Goal: Task Accomplishment & Management: Complete application form

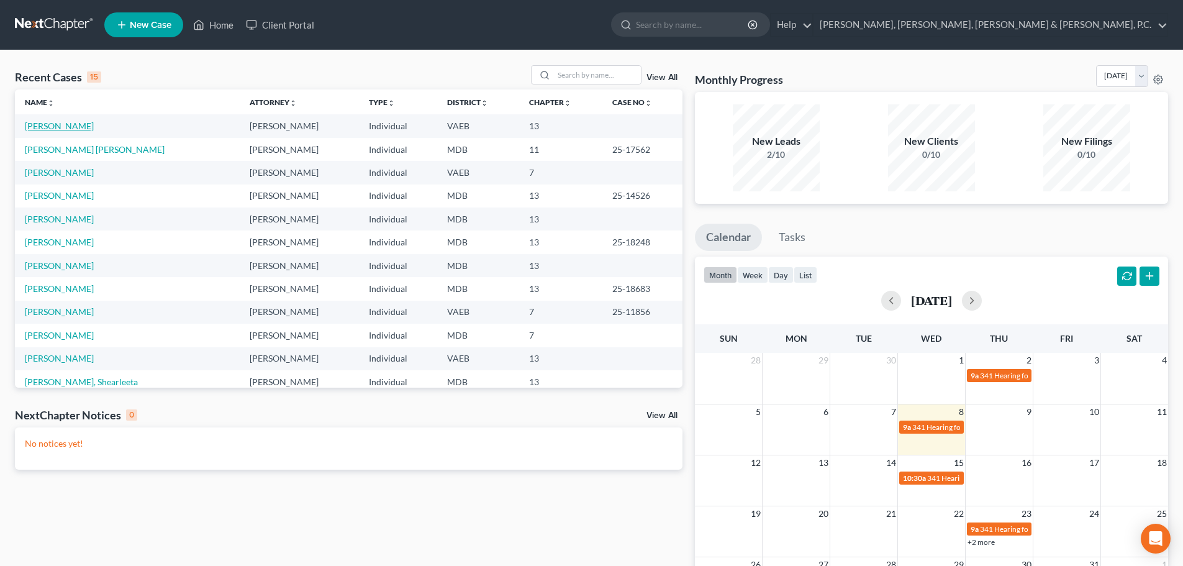
click at [71, 123] on link "[PERSON_NAME]" at bounding box center [59, 125] width 69 height 11
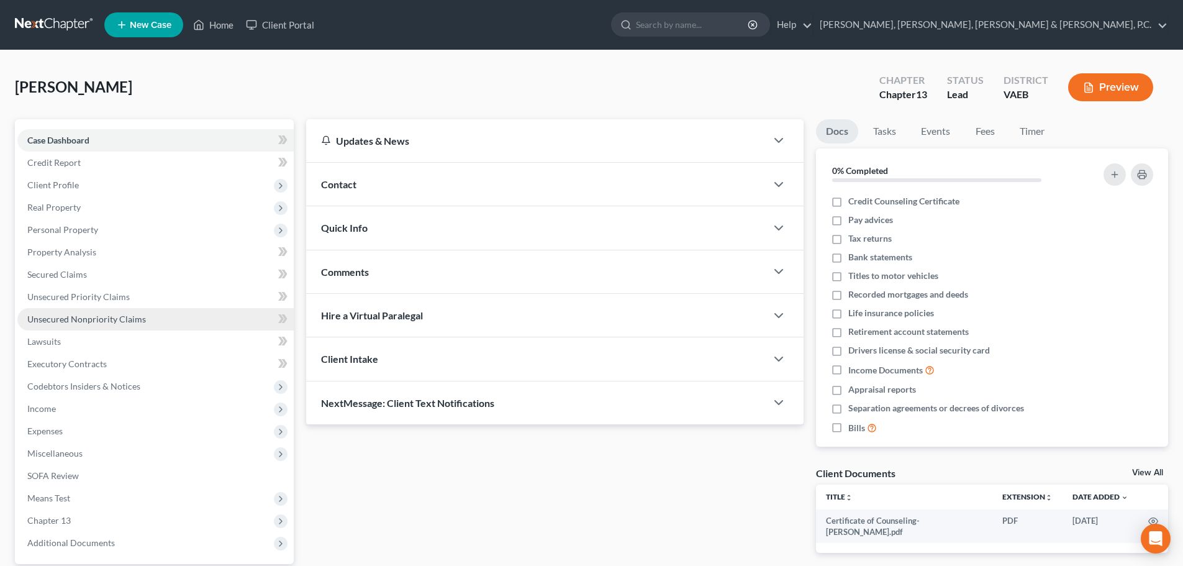
click at [126, 316] on span "Unsecured Nonpriority Claims" at bounding box center [86, 319] width 119 height 11
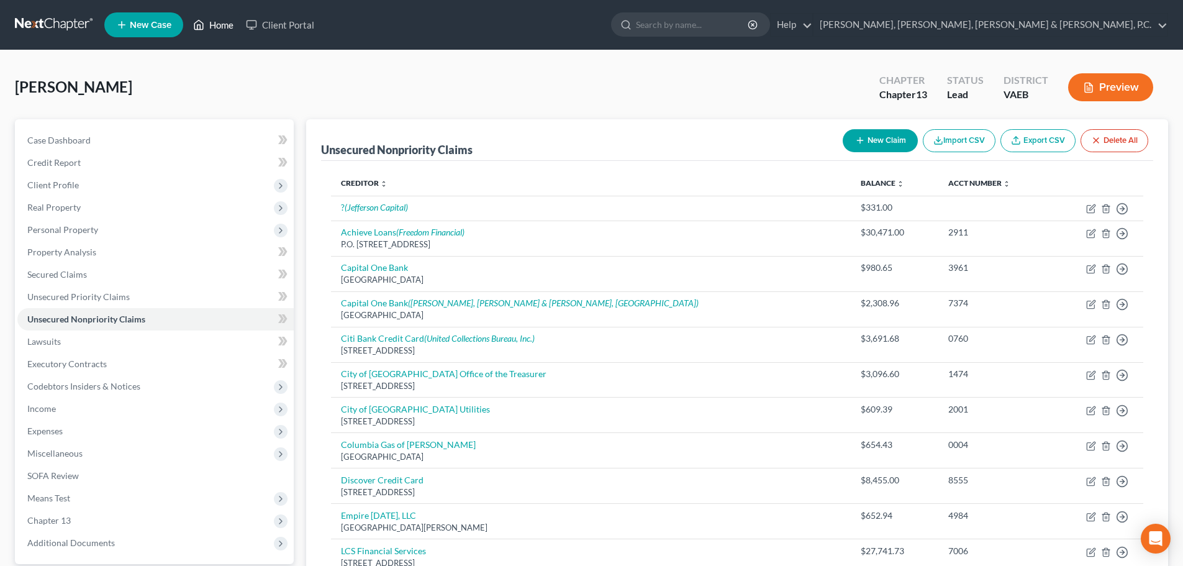
drag, startPoint x: 207, startPoint y: 27, endPoint x: 214, endPoint y: 20, distance: 9.7
click at [207, 27] on link "Home" at bounding box center [213, 25] width 53 height 22
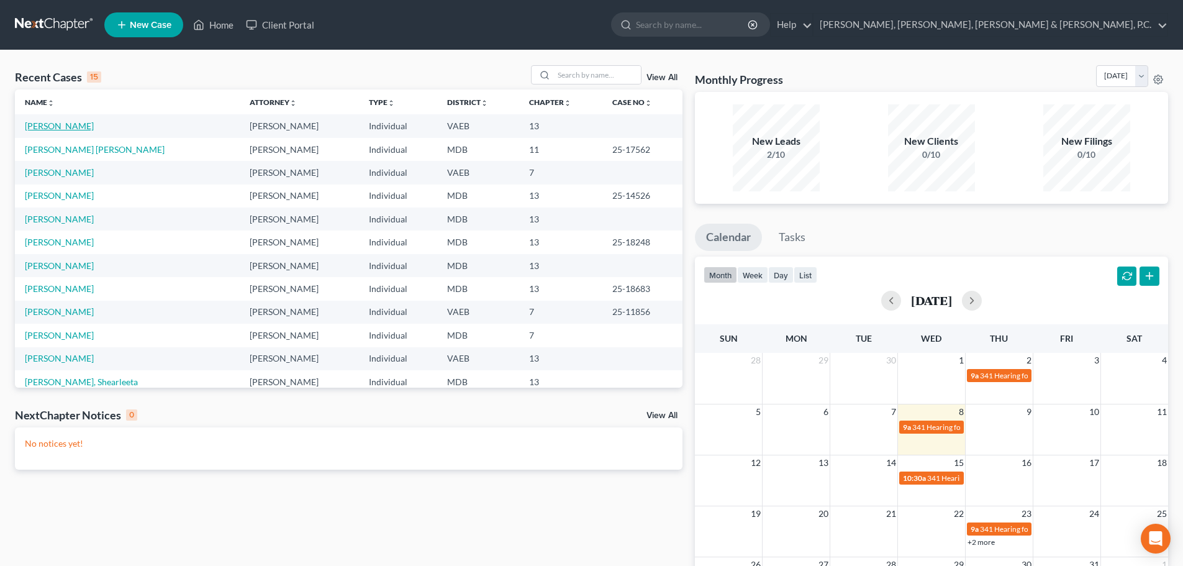
click at [65, 130] on link "[PERSON_NAME]" at bounding box center [59, 125] width 69 height 11
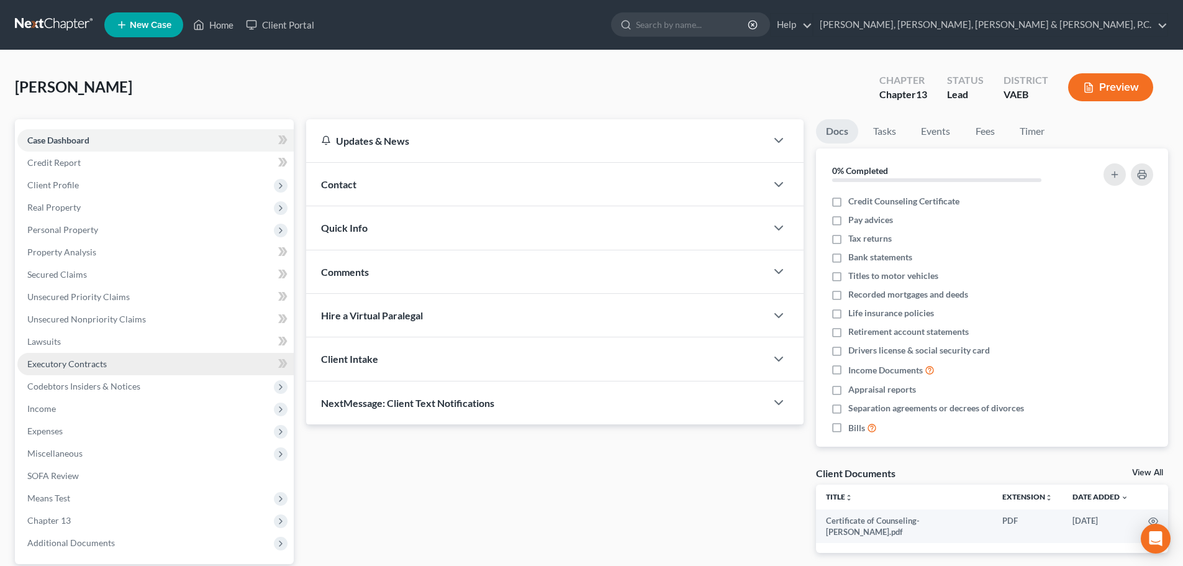
click at [62, 366] on span "Executory Contracts" at bounding box center [67, 363] width 80 height 11
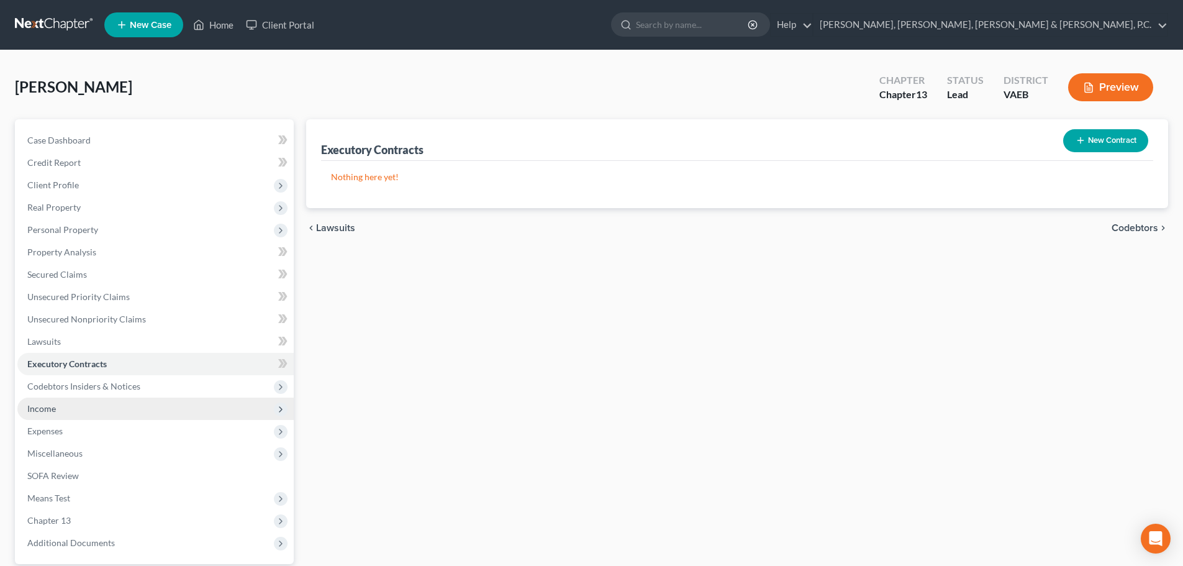
click at [44, 410] on span "Income" at bounding box center [41, 408] width 29 height 11
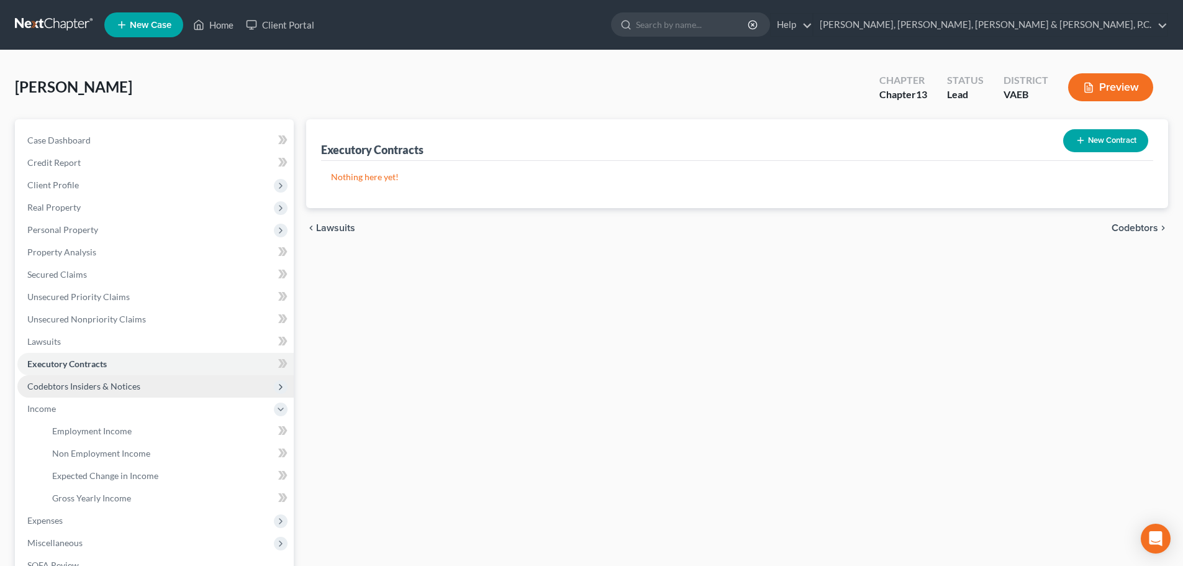
click at [60, 386] on span "Codebtors Insiders & Notices" at bounding box center [83, 386] width 113 height 11
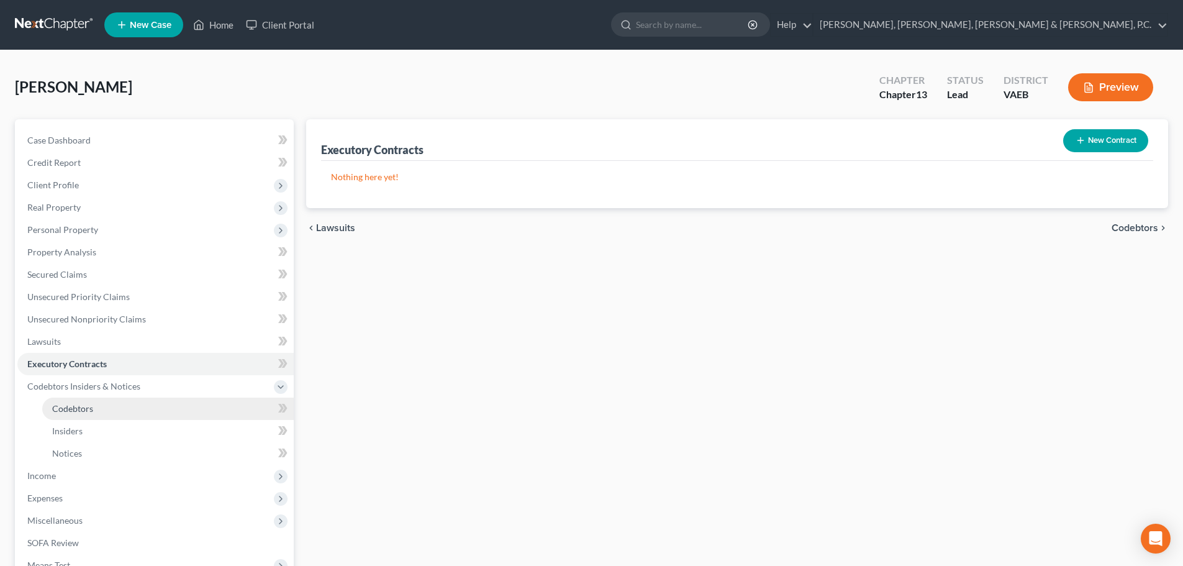
click at [66, 404] on span "Codebtors" at bounding box center [72, 408] width 41 height 11
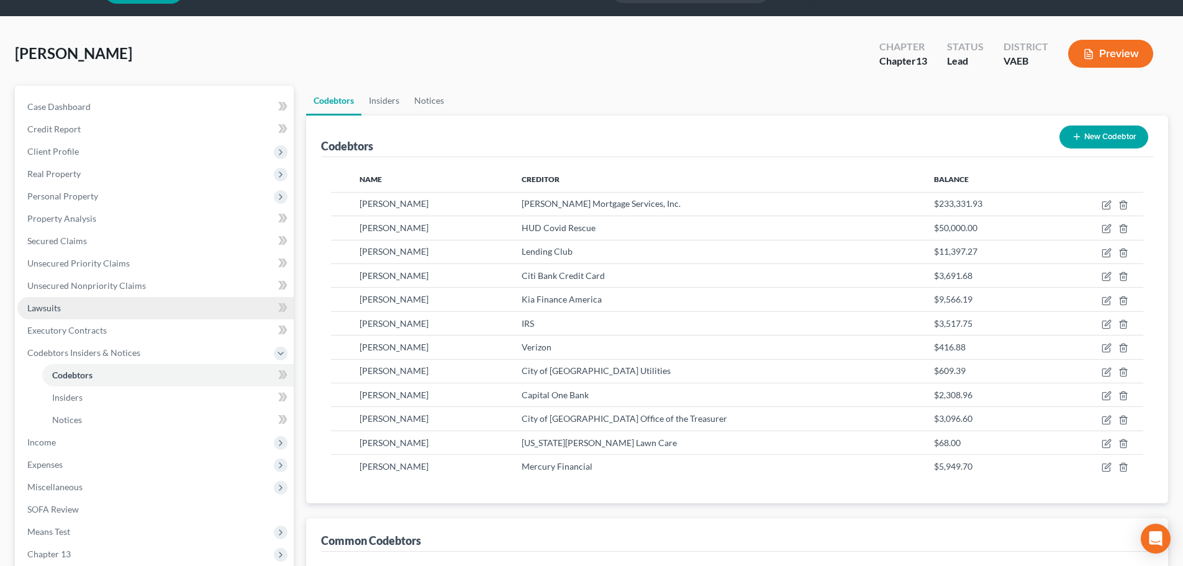
scroll to position [62, 0]
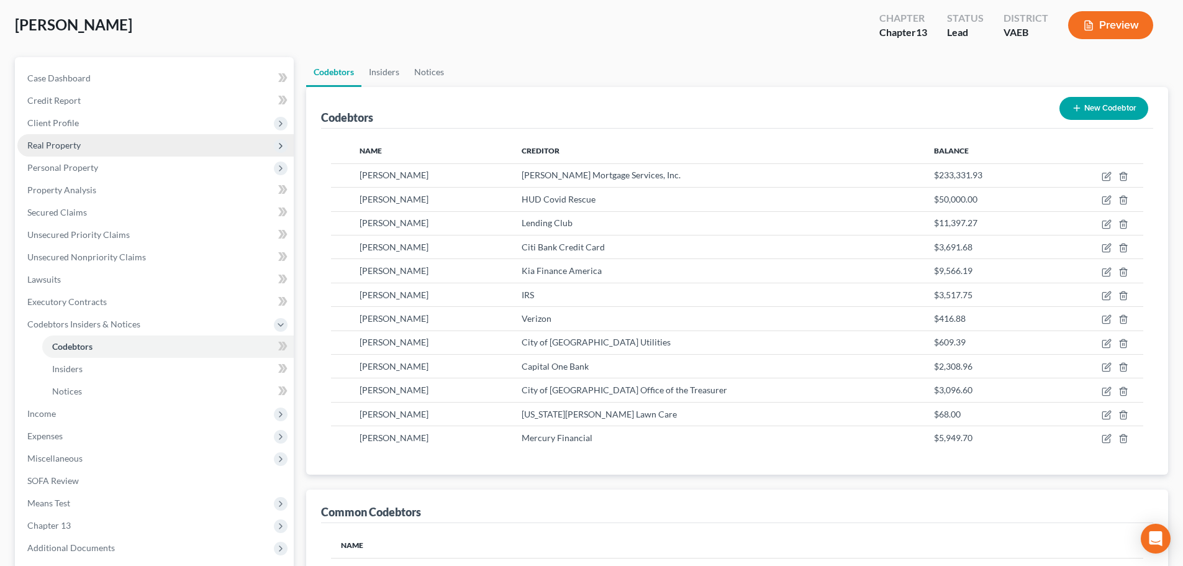
click at [78, 145] on span "Real Property" at bounding box center [53, 145] width 53 height 11
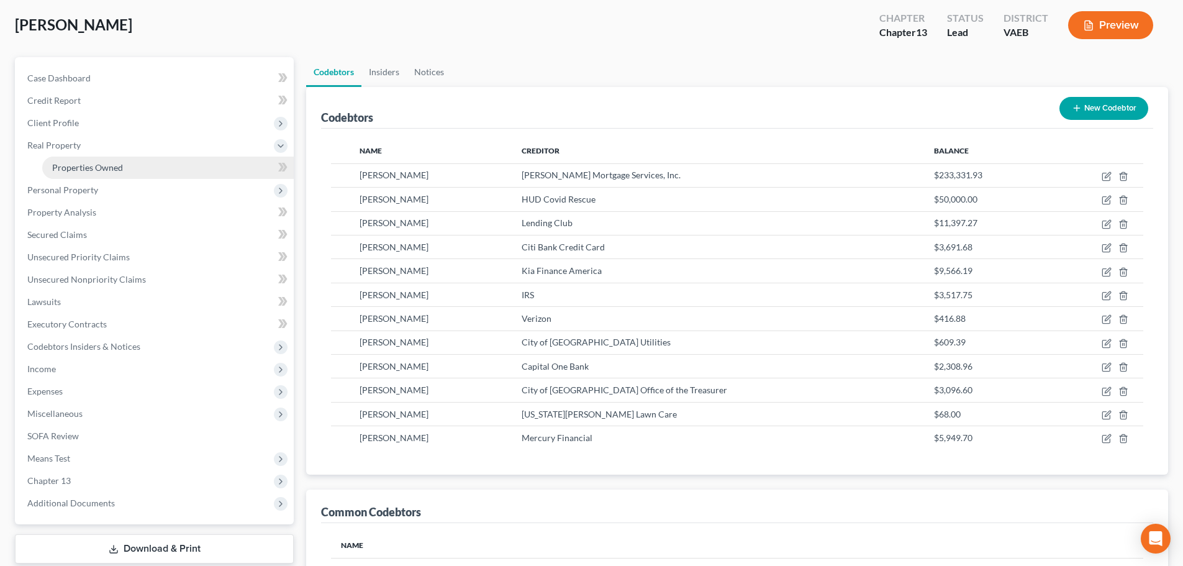
click at [80, 160] on link "Properties Owned" at bounding box center [168, 168] width 252 height 22
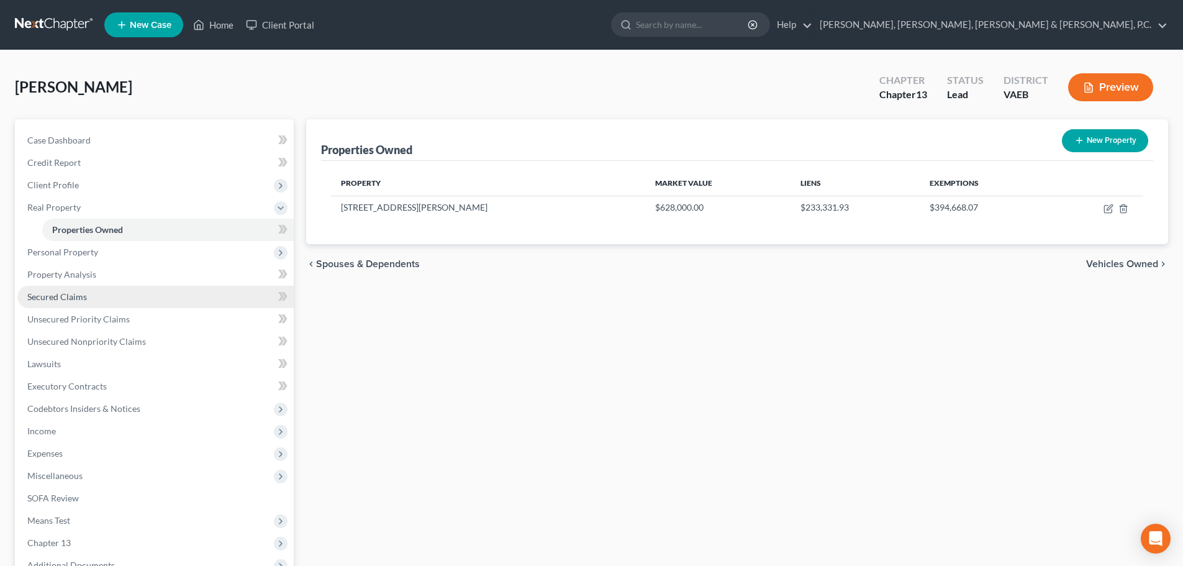
click at [73, 299] on span "Secured Claims" at bounding box center [57, 296] width 60 height 11
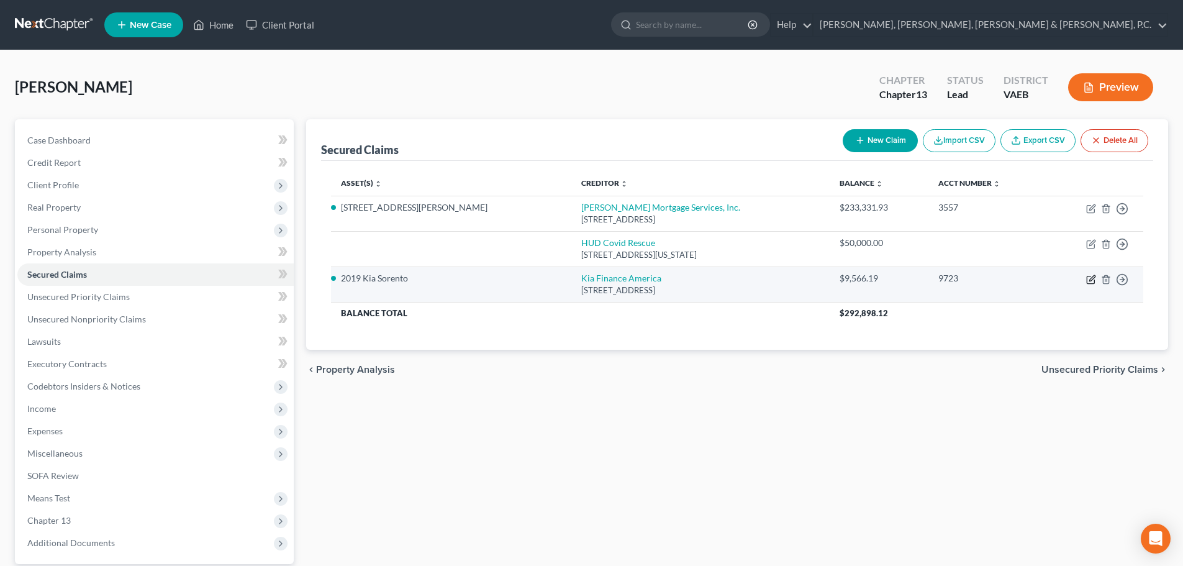
click at [1091, 279] on icon "button" at bounding box center [1092, 278] width 6 height 6
select select "4"
select select "5"
select select "4"
select select "3"
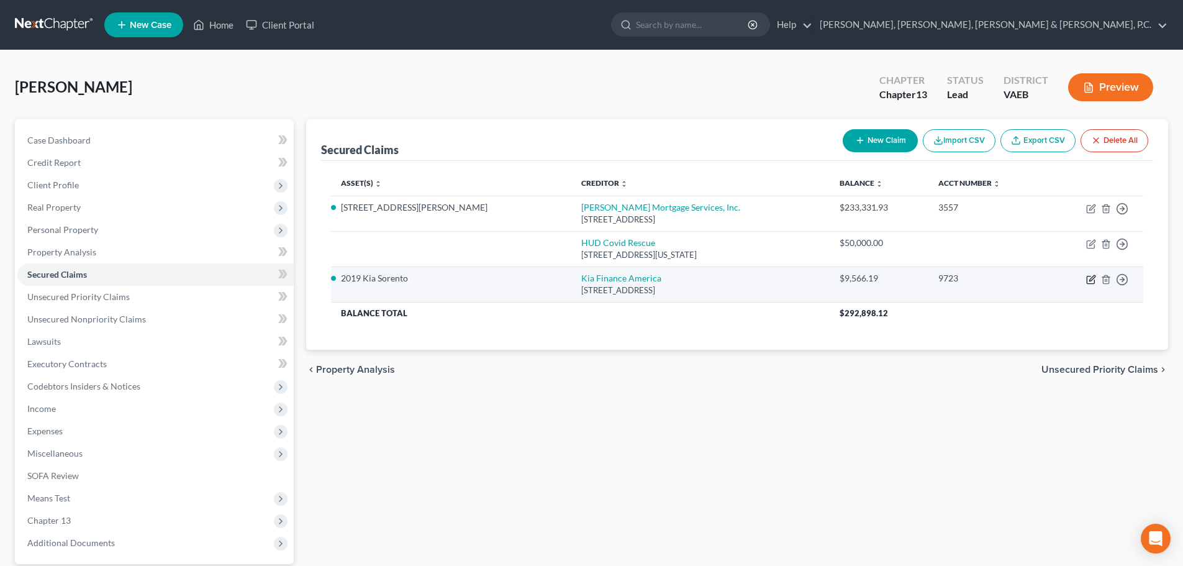
select select "0"
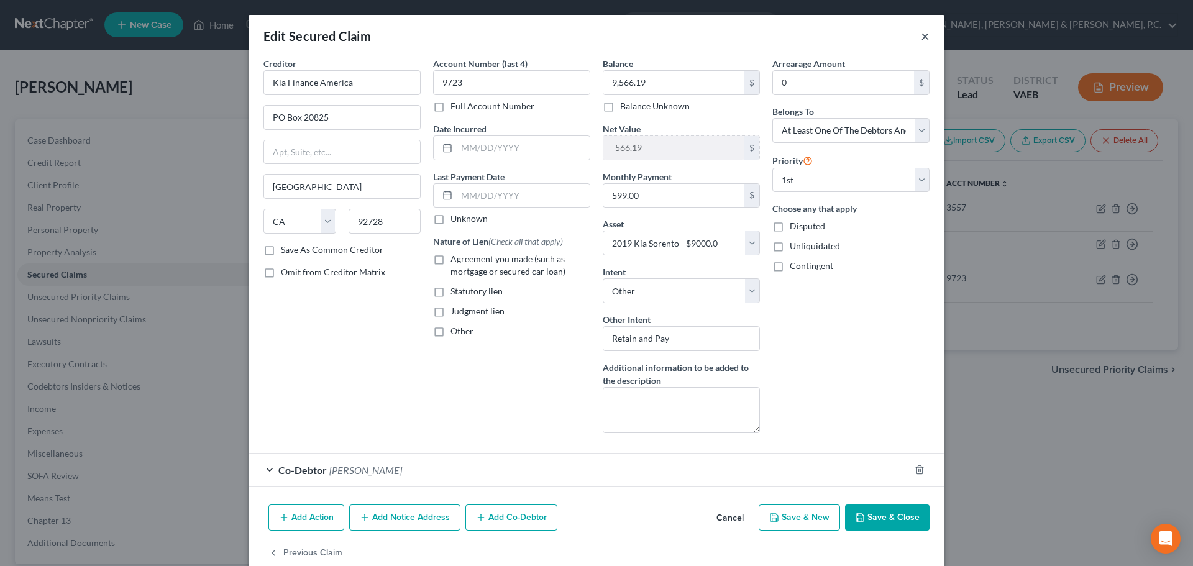
click at [921, 38] on button "×" at bounding box center [925, 36] width 9 height 15
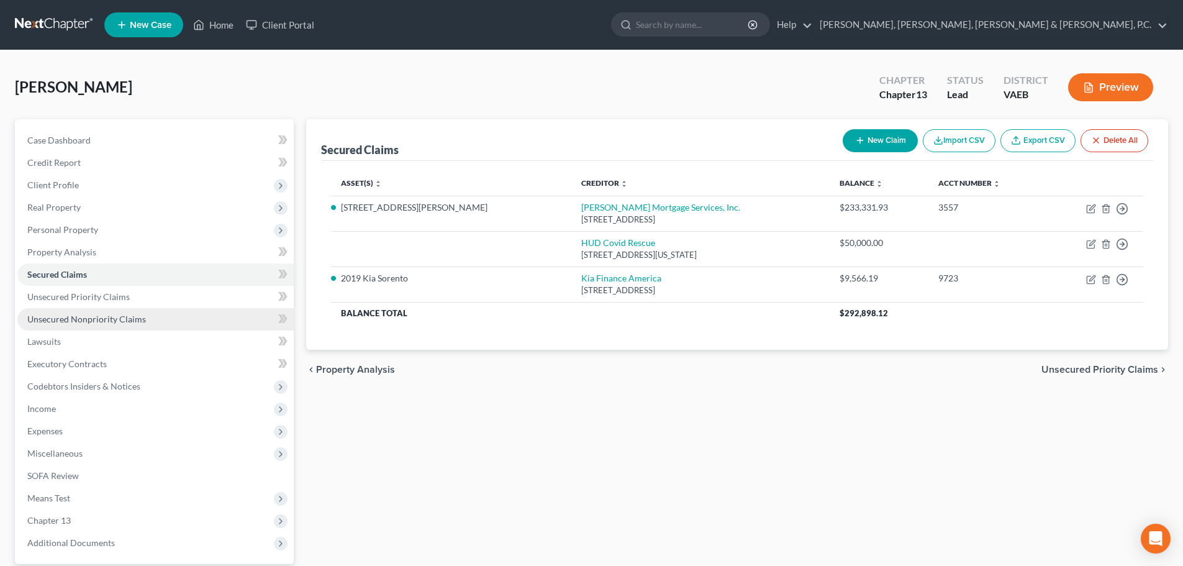
click at [66, 311] on link "Unsecured Nonpriority Claims" at bounding box center [155, 319] width 276 height 22
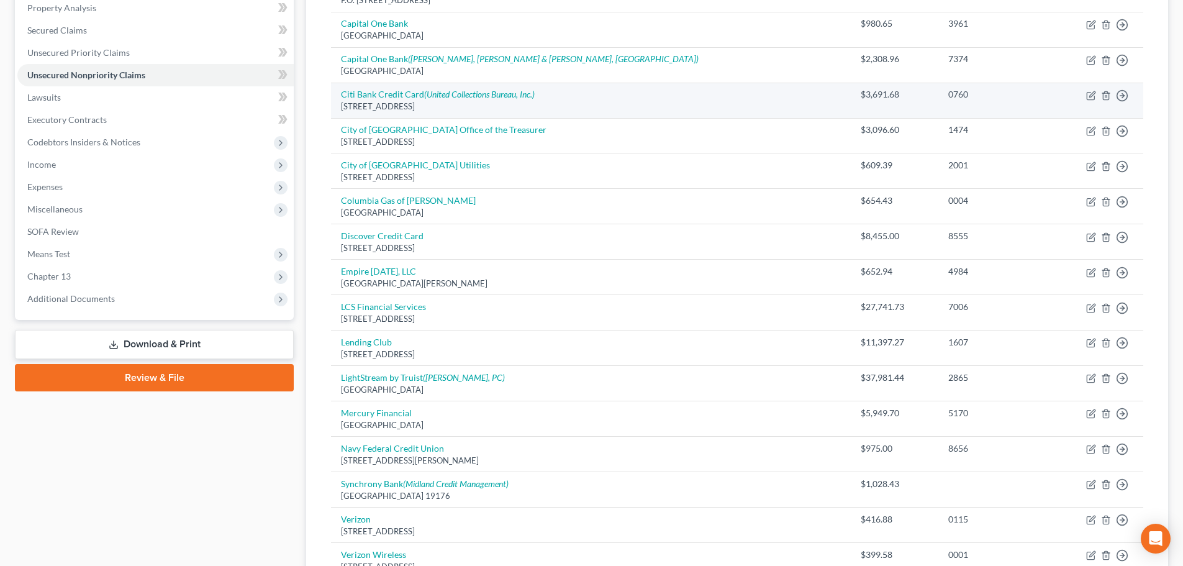
scroll to position [248, 0]
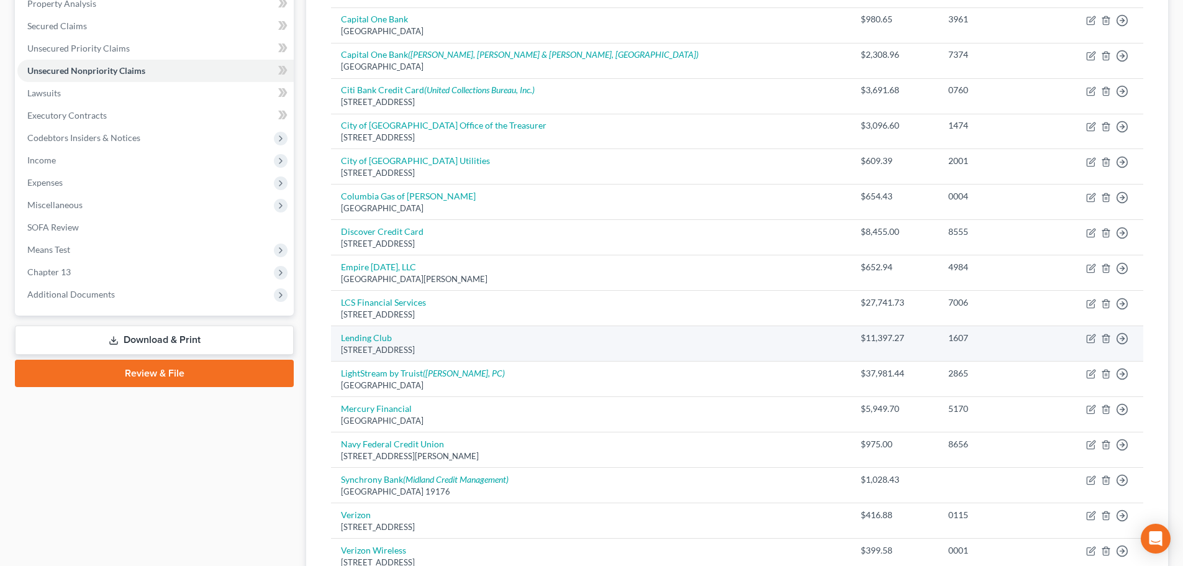
click at [659, 340] on td "Lending Club [STREET_ADDRESS]" at bounding box center [591, 343] width 520 height 35
click at [1091, 340] on icon "button" at bounding box center [1091, 339] width 10 height 10
select select "4"
select select "10"
select select "0"
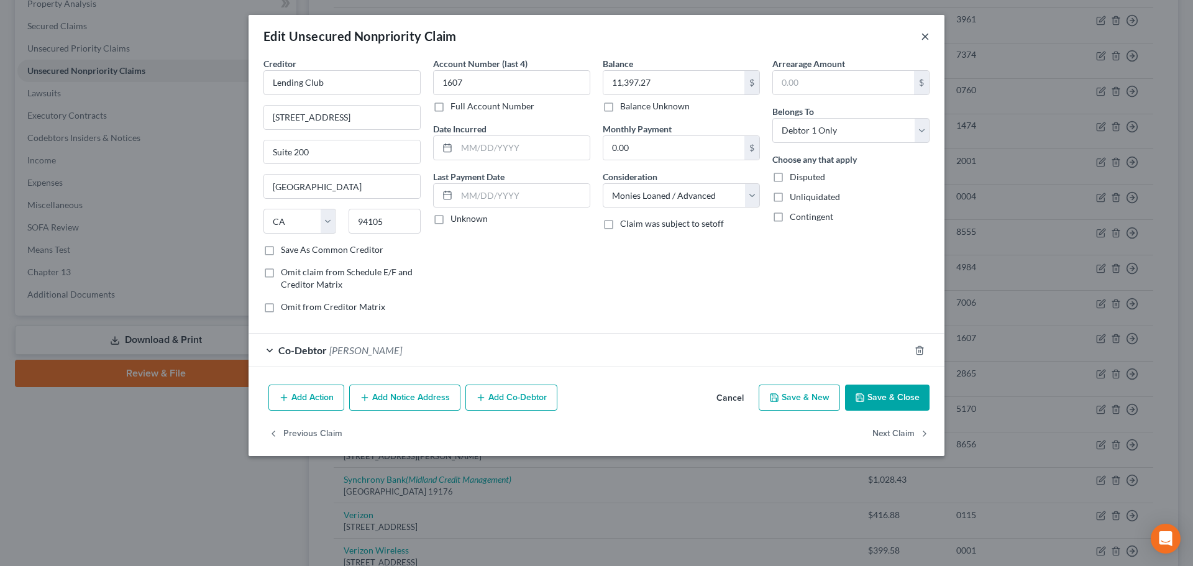
click at [926, 37] on button "×" at bounding box center [925, 36] width 9 height 15
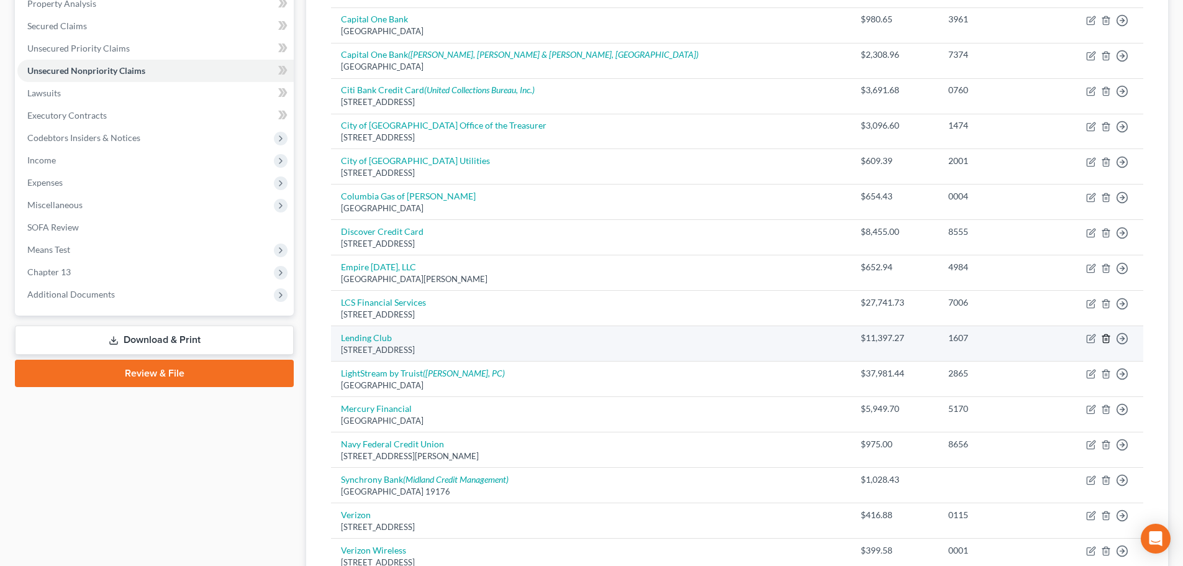
click at [1108, 339] on icon "button" at bounding box center [1106, 339] width 10 height 10
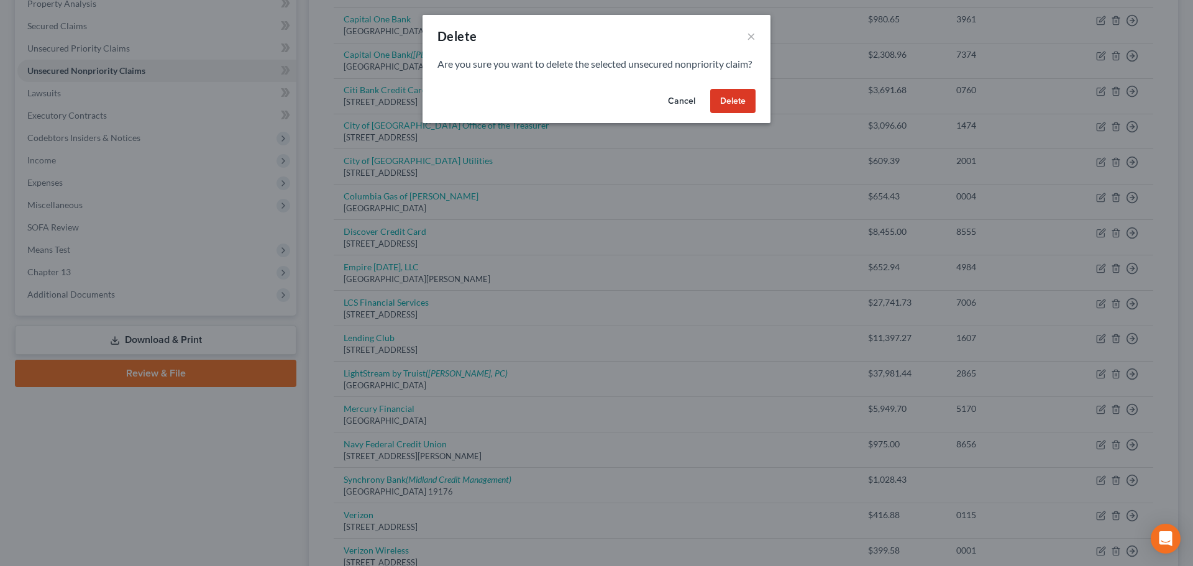
click at [744, 114] on button "Delete" at bounding box center [732, 101] width 45 height 25
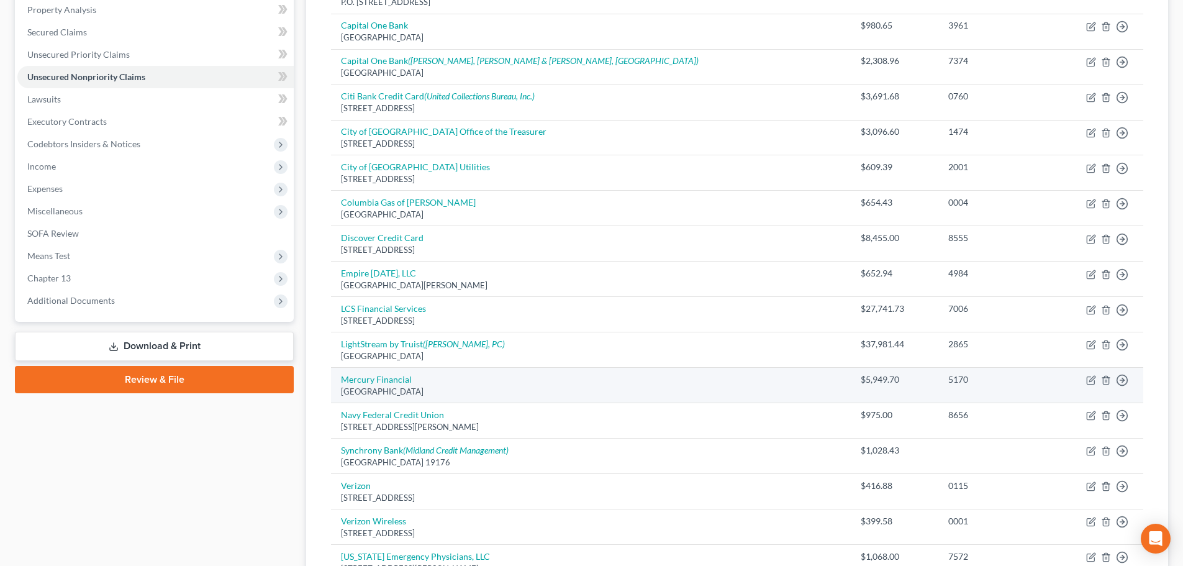
scroll to position [186, 0]
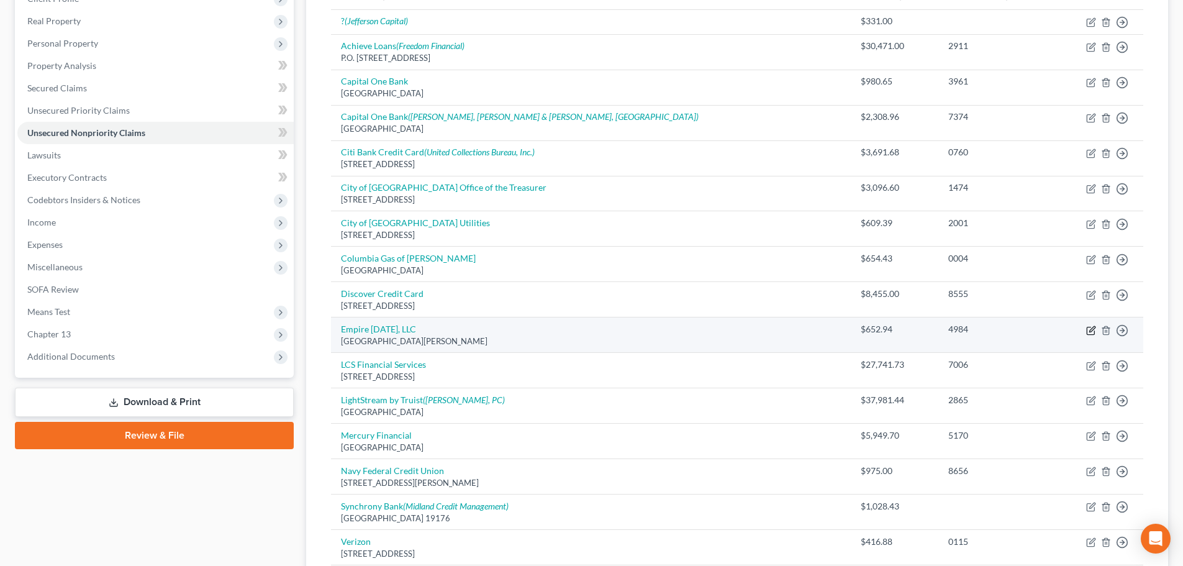
click at [1089, 330] on icon "button" at bounding box center [1091, 330] width 10 height 10
select select "24"
select select "2"
select select "0"
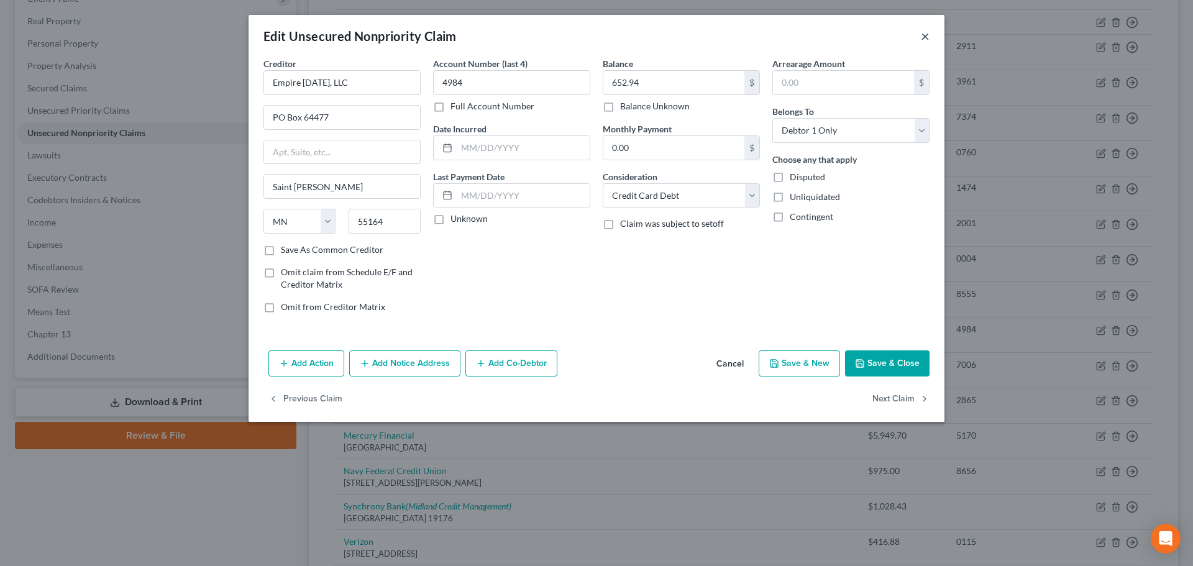
click at [925, 38] on button "×" at bounding box center [925, 36] width 9 height 15
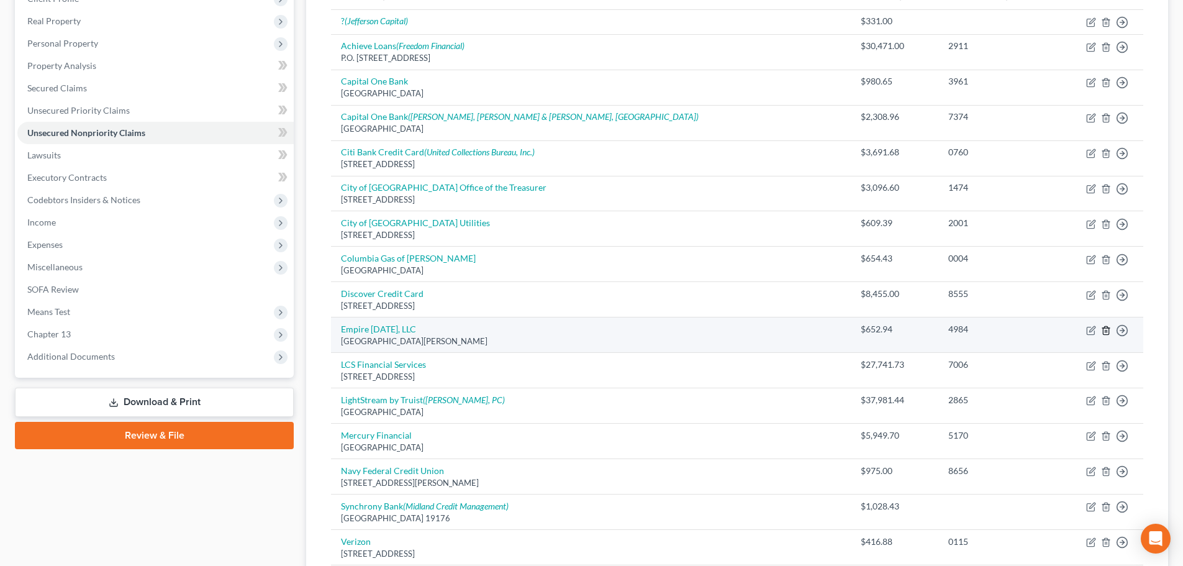
click at [1104, 329] on icon "button" at bounding box center [1106, 330] width 10 height 10
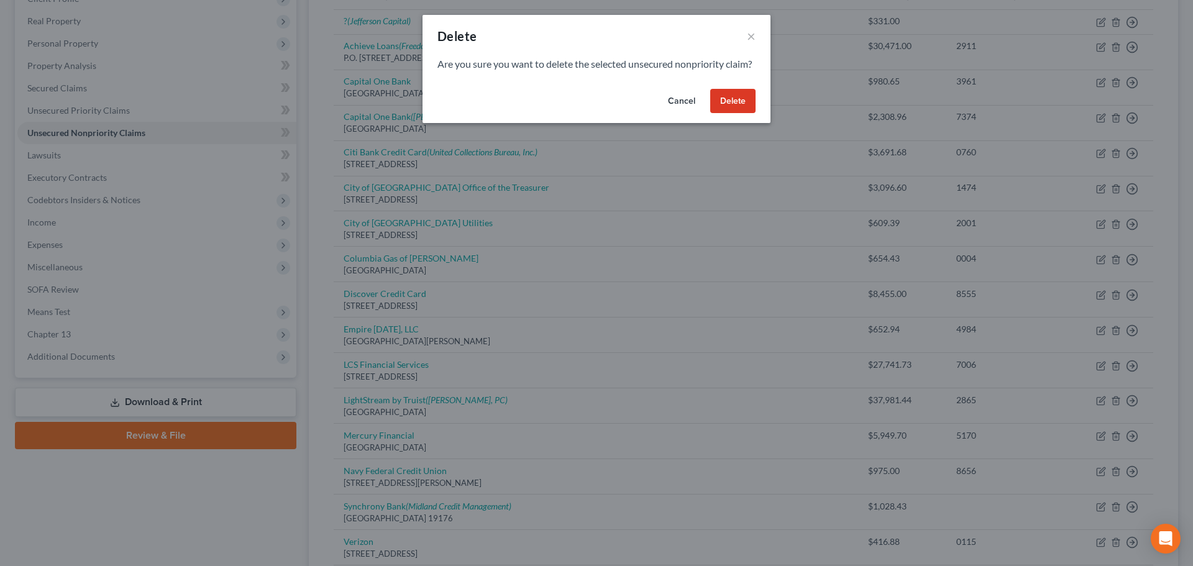
click at [739, 114] on button "Delete" at bounding box center [732, 101] width 45 height 25
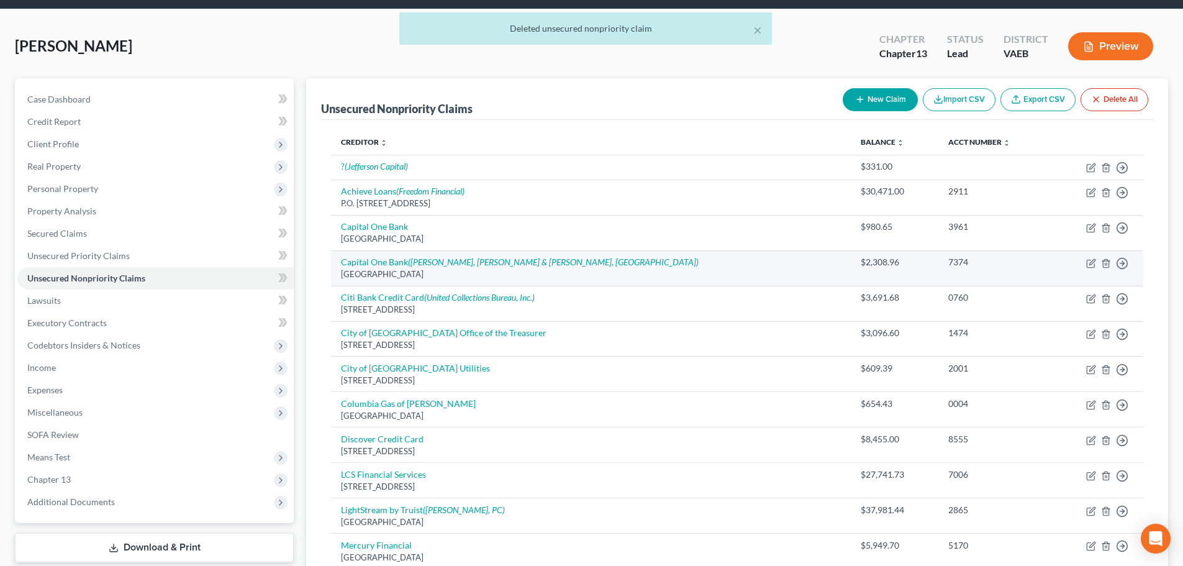
scroll to position [62, 0]
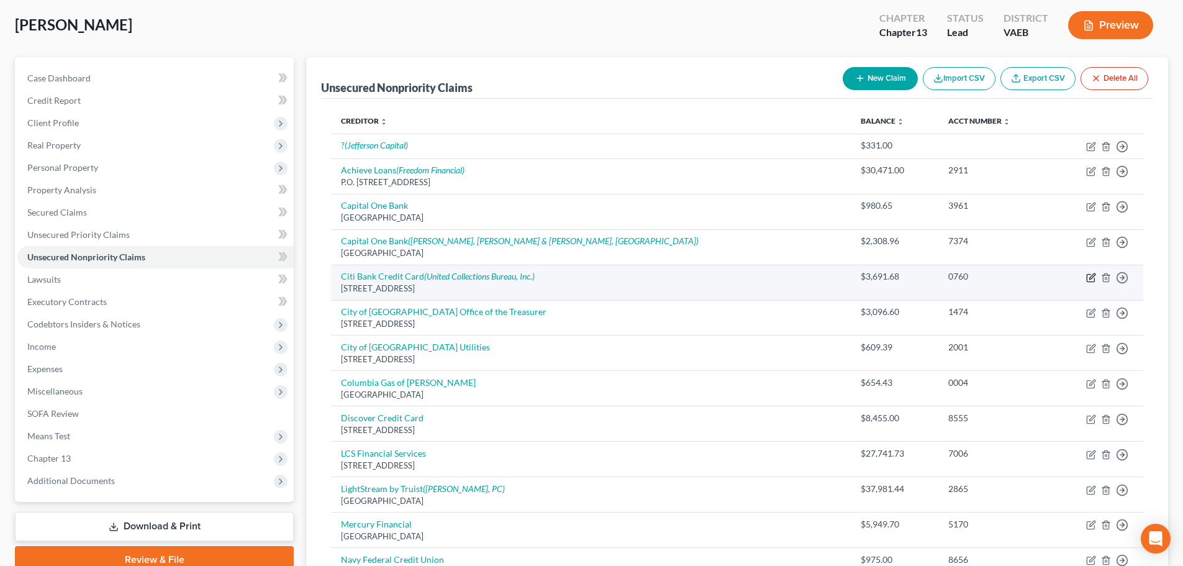
click at [1089, 278] on icon "button" at bounding box center [1091, 278] width 10 height 10
select select "43"
select select "2"
select select "0"
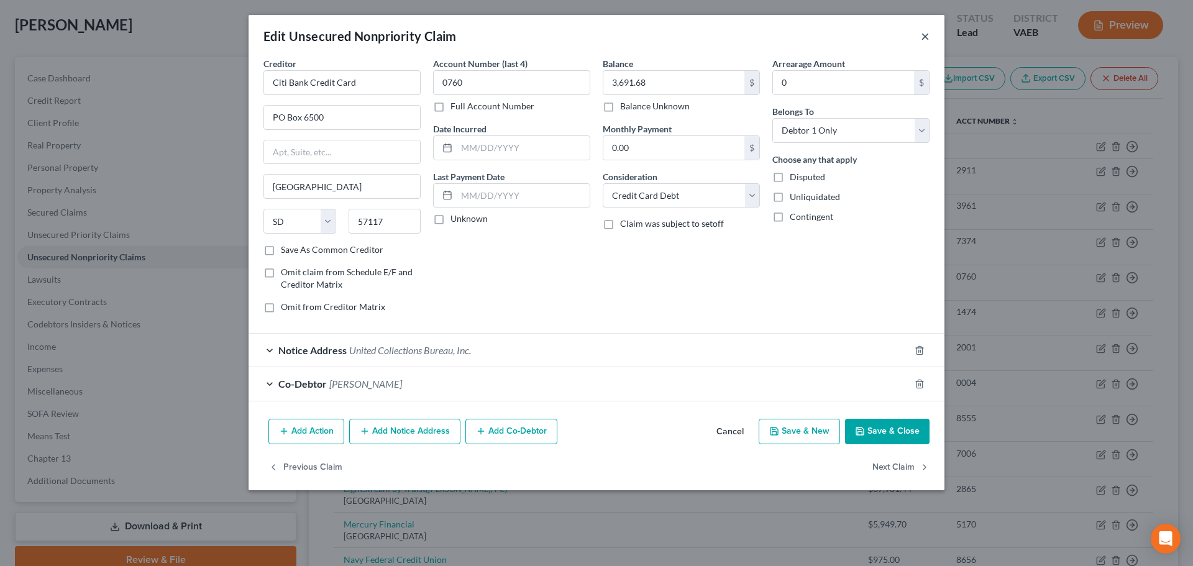
click at [926, 38] on button "×" at bounding box center [925, 36] width 9 height 15
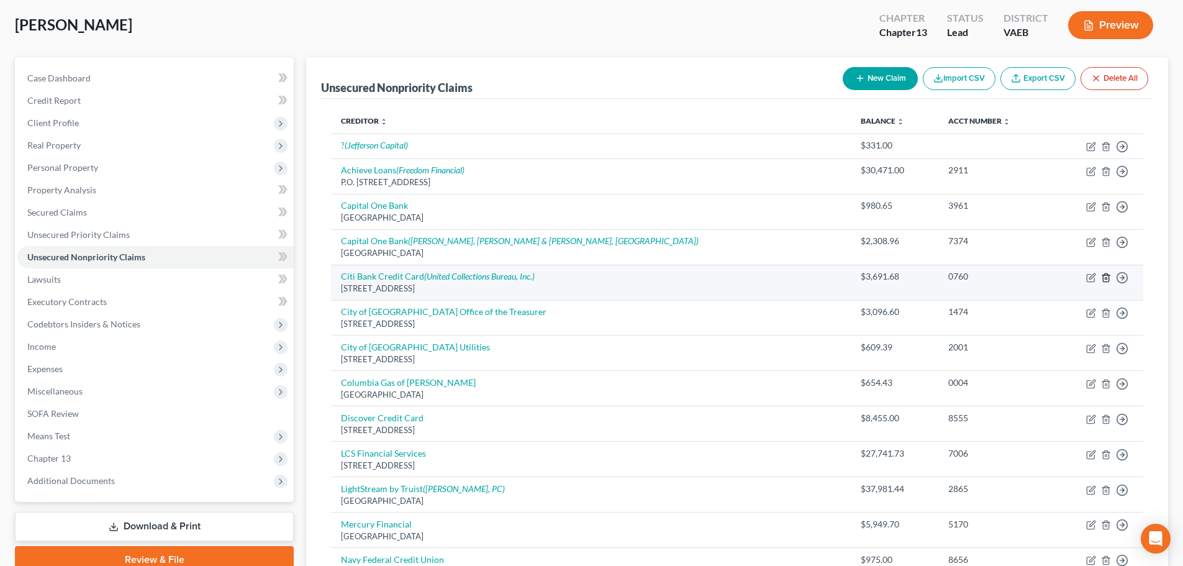
click at [1106, 280] on line "button" at bounding box center [1106, 278] width 0 height 2
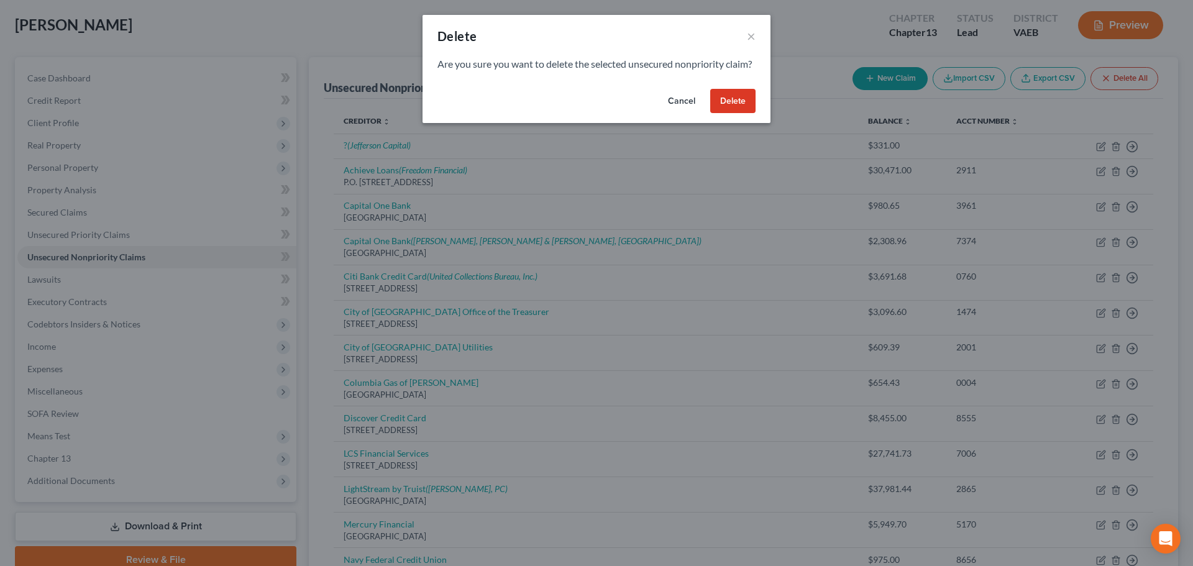
click at [743, 114] on button "Delete" at bounding box center [732, 101] width 45 height 25
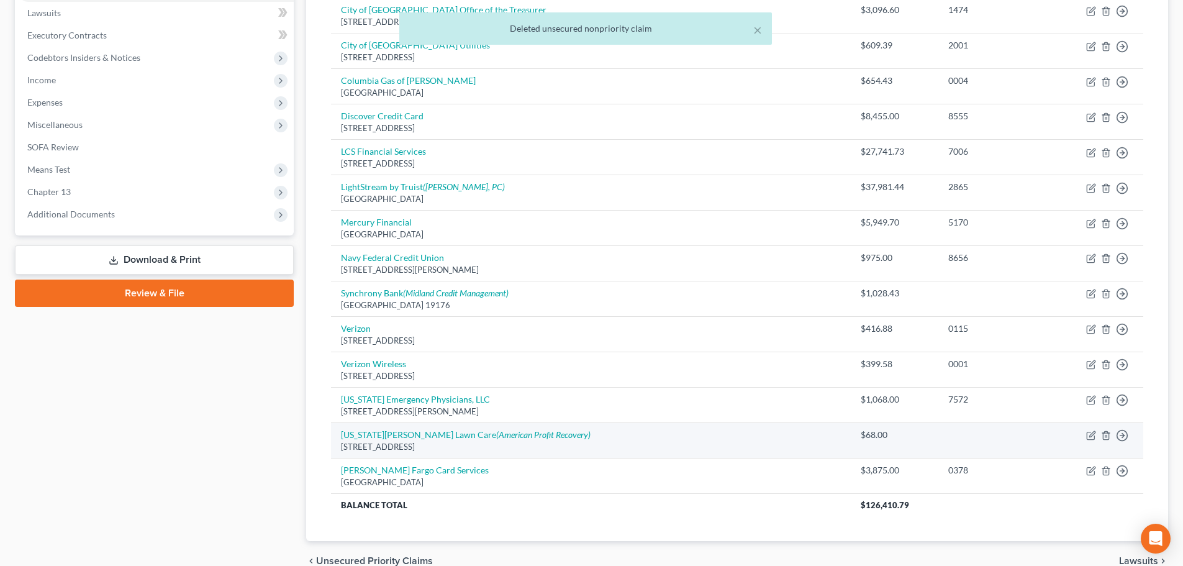
scroll to position [266, 0]
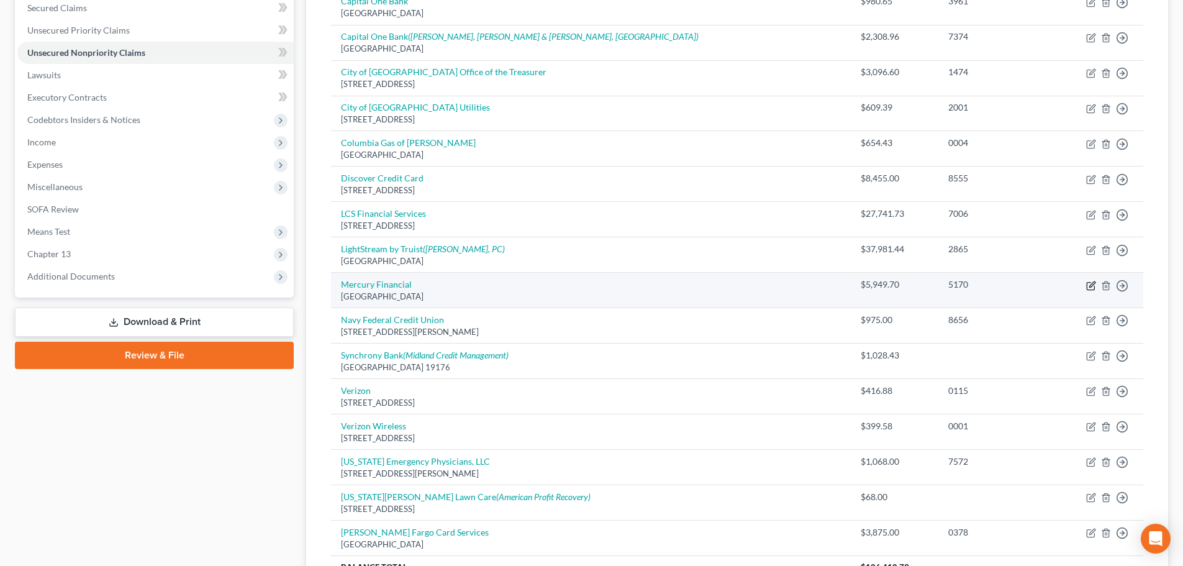
click at [1088, 286] on icon "button" at bounding box center [1091, 286] width 10 height 10
select select "10"
select select "2"
select select "0"
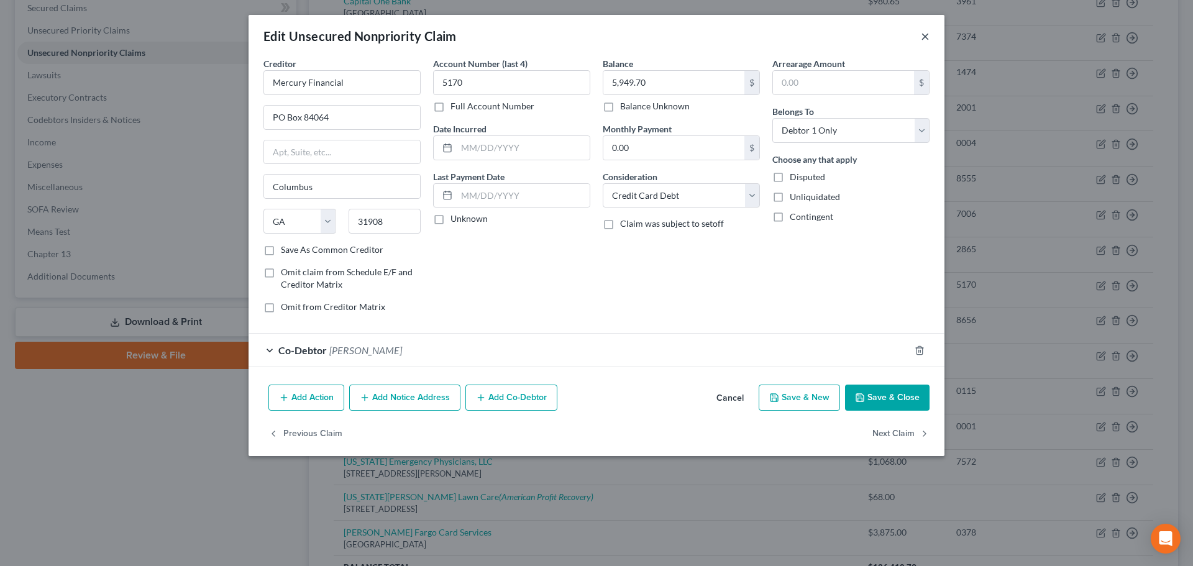
click at [924, 35] on button "×" at bounding box center [925, 36] width 9 height 15
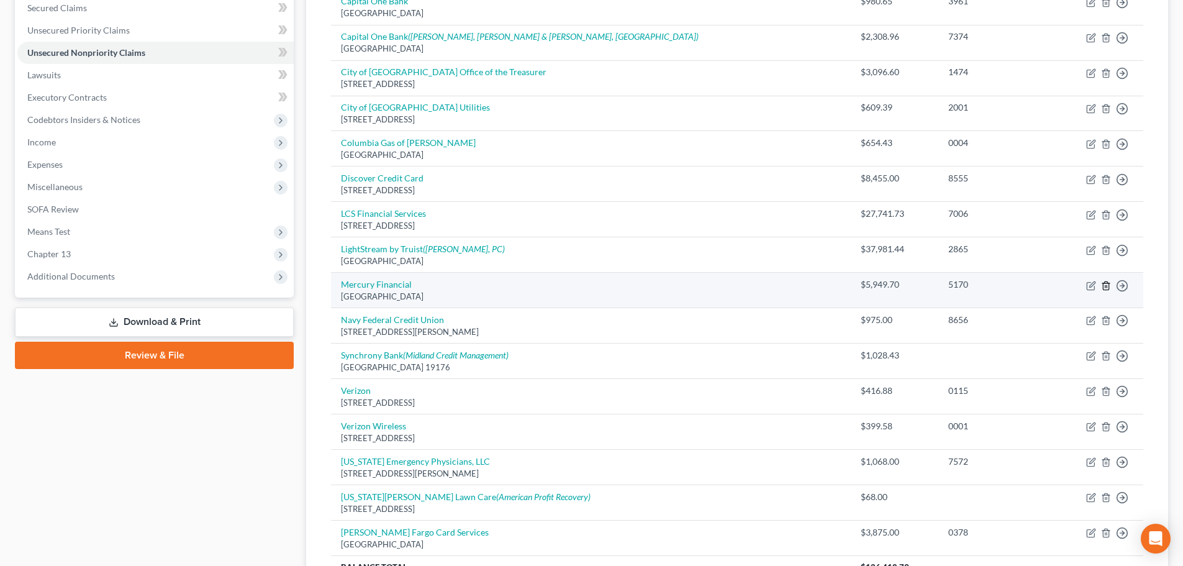
click at [1106, 287] on line "button" at bounding box center [1106, 286] width 0 height 2
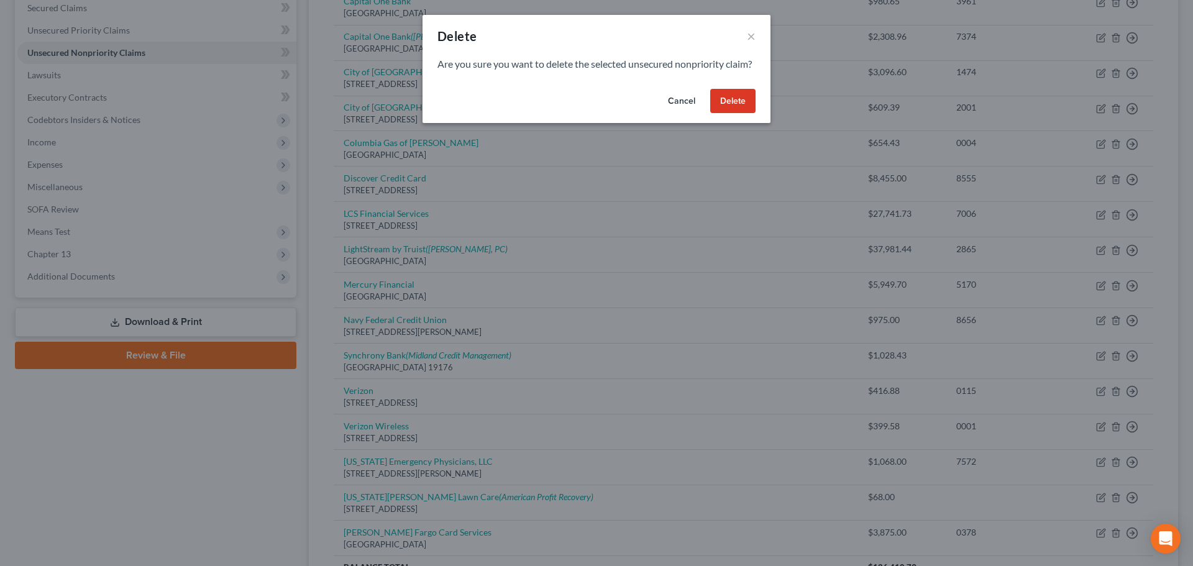
click at [745, 114] on button "Delete" at bounding box center [732, 101] width 45 height 25
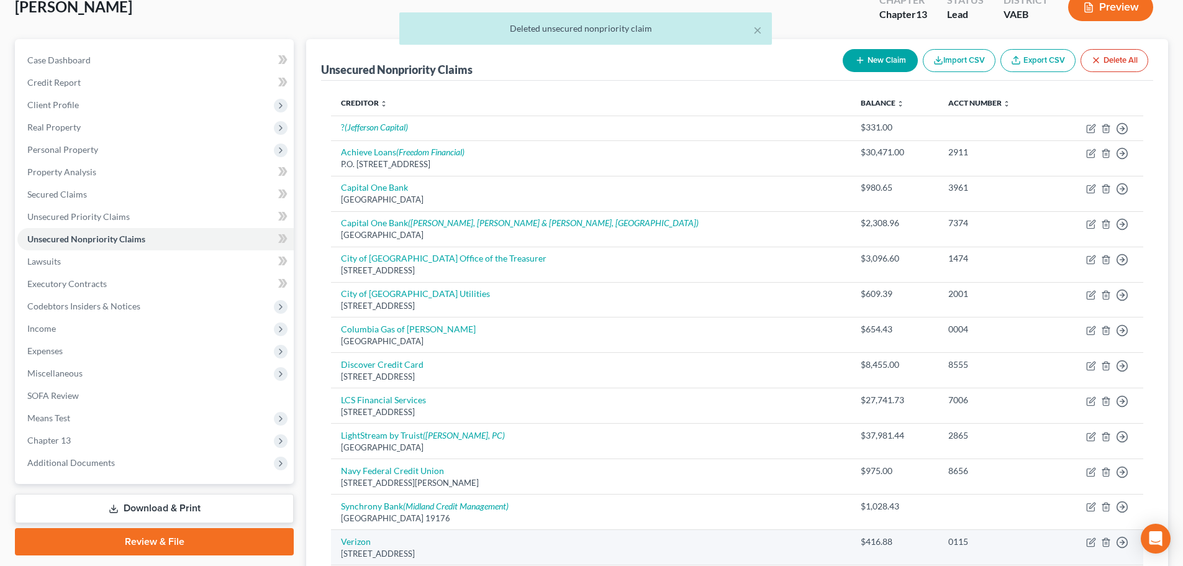
scroll to position [18, 0]
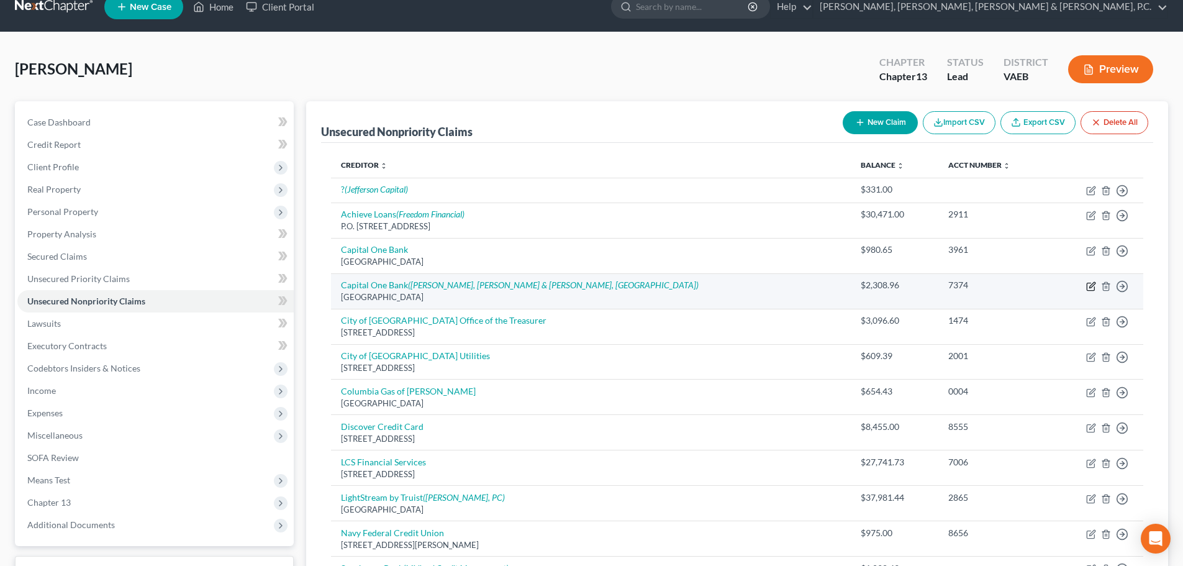
click at [1090, 287] on icon "button" at bounding box center [1092, 285] width 6 height 6
select select "28"
select select "2"
select select "0"
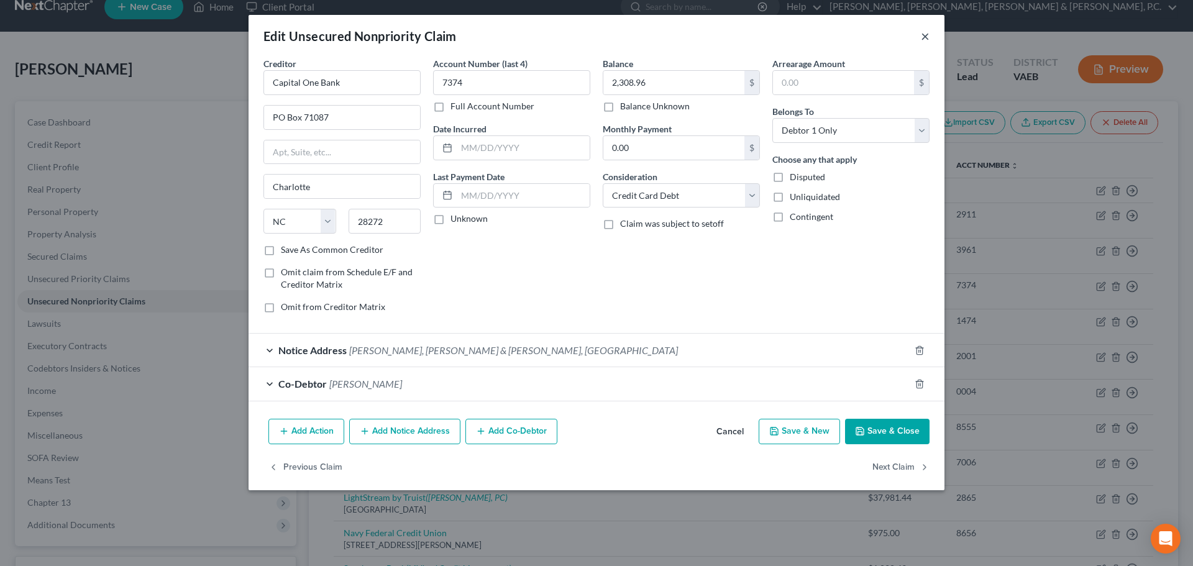
click at [927, 36] on button "×" at bounding box center [925, 36] width 9 height 15
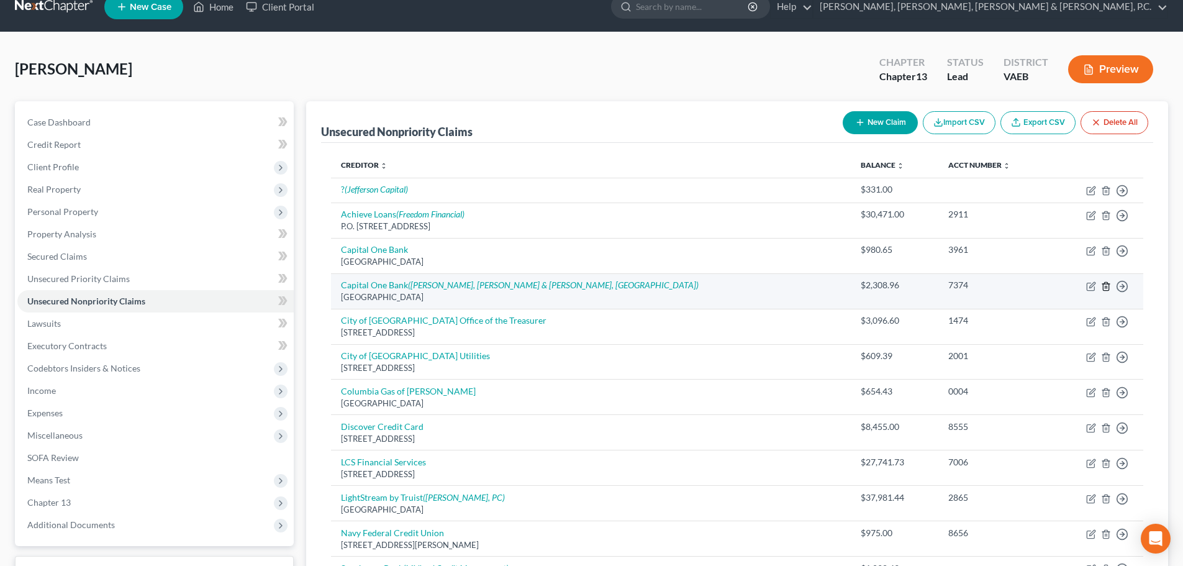
click at [1107, 284] on icon "button" at bounding box center [1106, 286] width 10 height 10
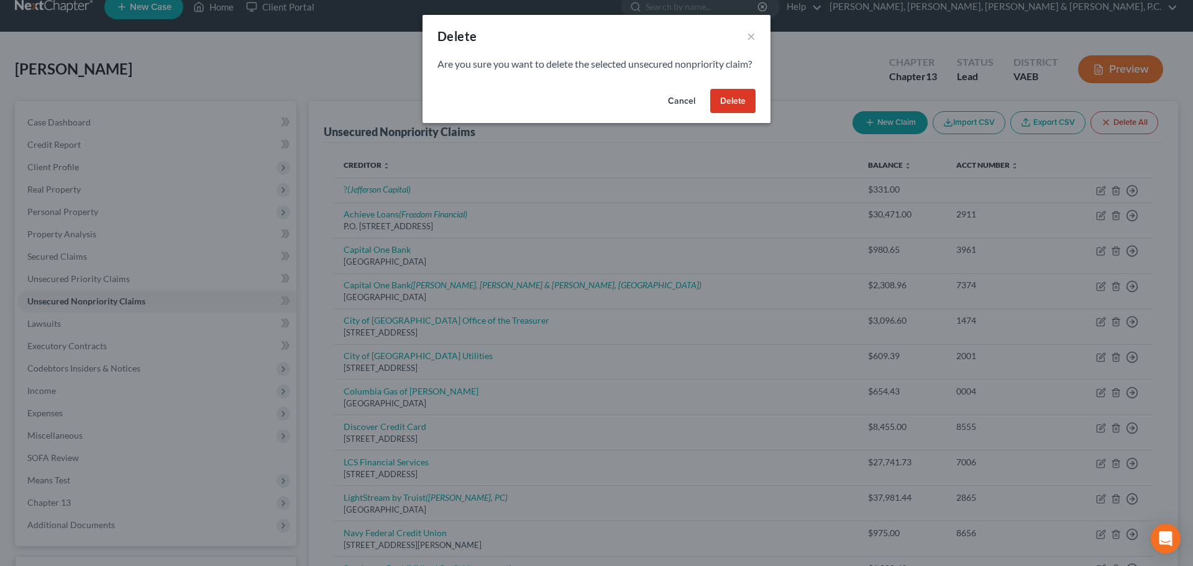
click at [741, 114] on button "Delete" at bounding box center [732, 101] width 45 height 25
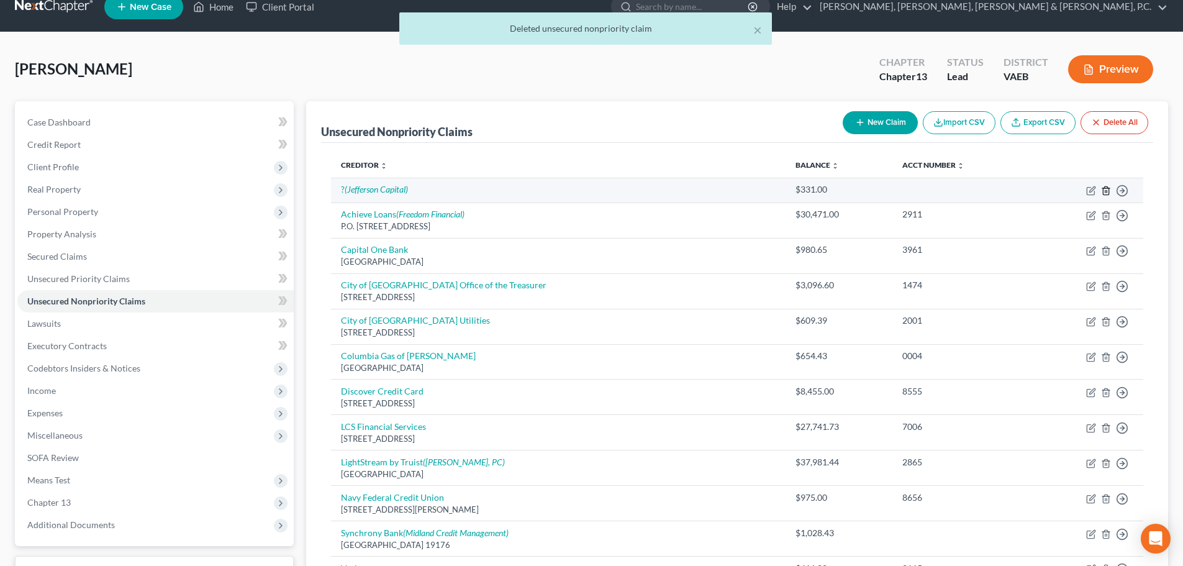
click at [1108, 190] on icon "button" at bounding box center [1106, 191] width 10 height 10
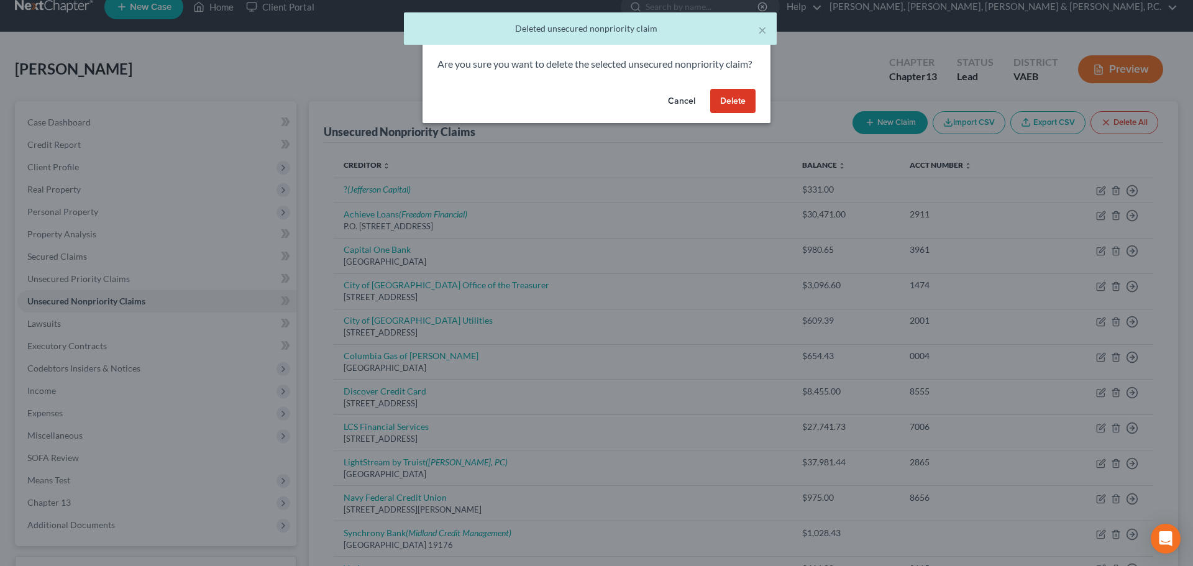
click at [743, 107] on button "Delete" at bounding box center [732, 101] width 45 height 25
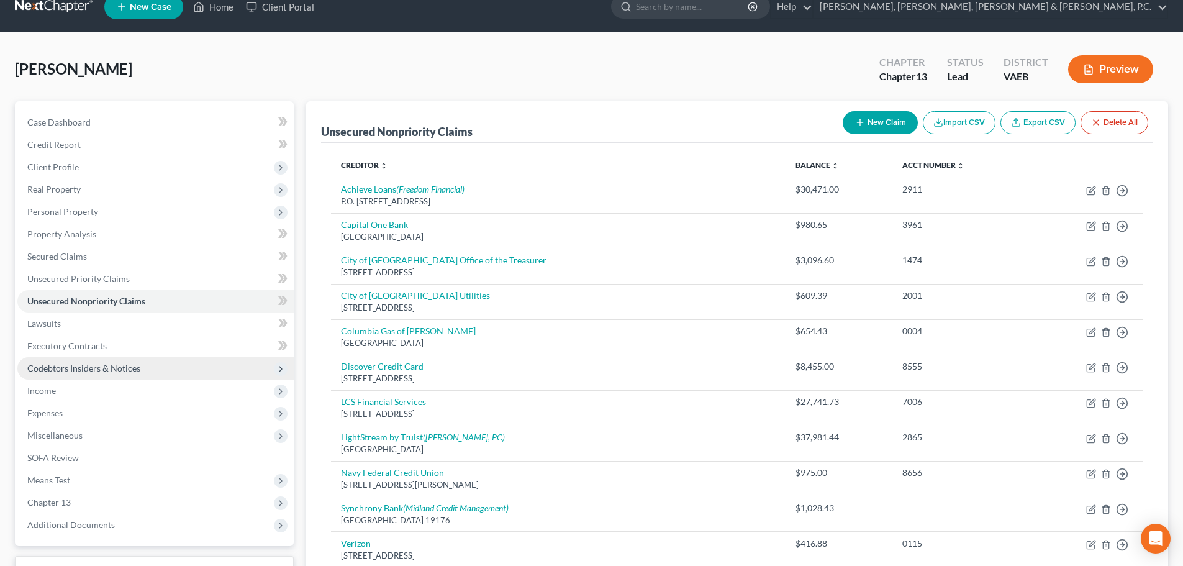
click at [66, 368] on span "Codebtors Insiders & Notices" at bounding box center [83, 368] width 113 height 11
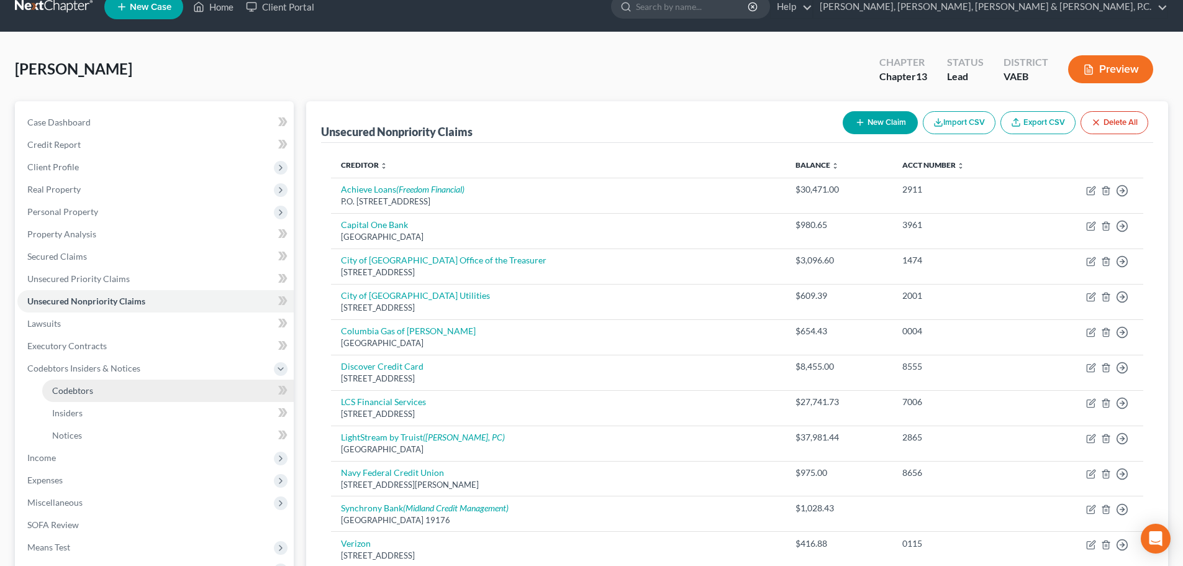
click at [74, 388] on span "Codebtors" at bounding box center [72, 390] width 41 height 11
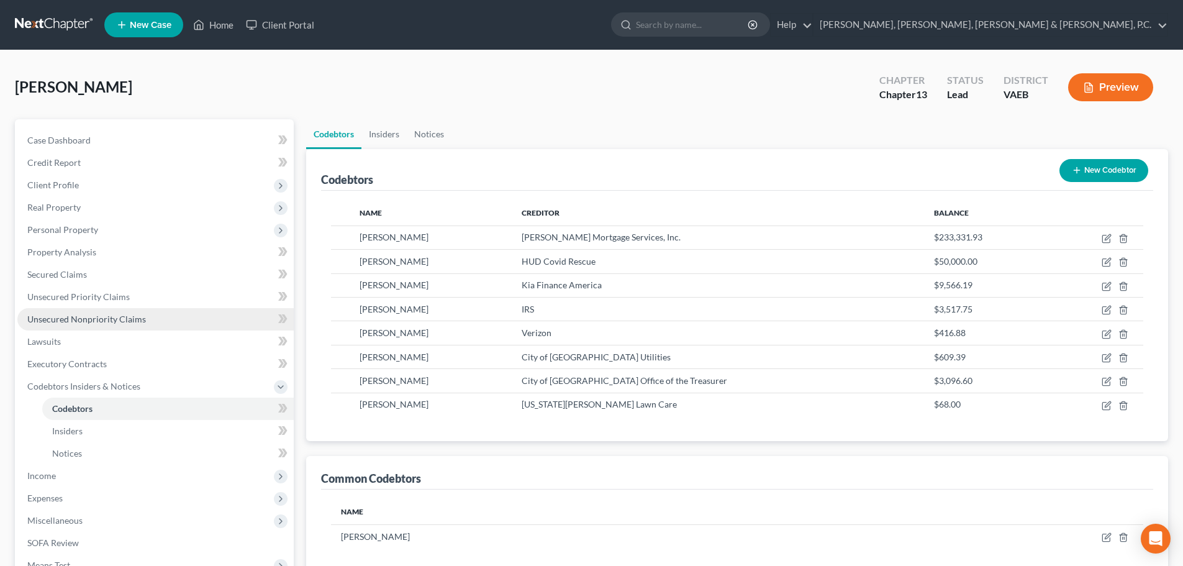
click at [74, 319] on span "Unsecured Nonpriority Claims" at bounding box center [86, 319] width 119 height 11
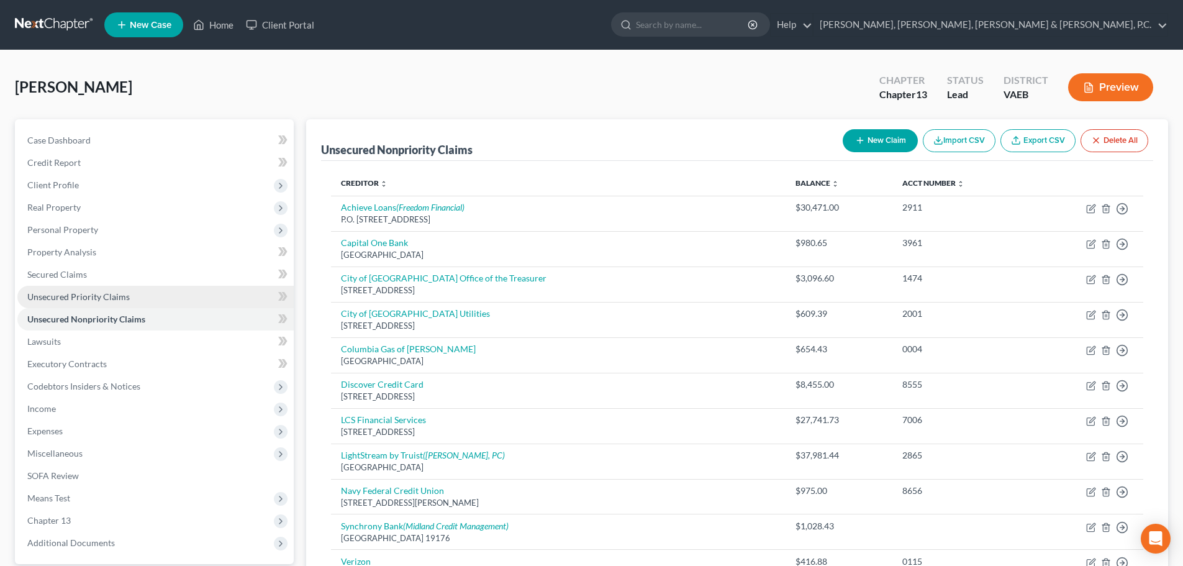
click at [80, 295] on span "Unsecured Priority Claims" at bounding box center [78, 296] width 102 height 11
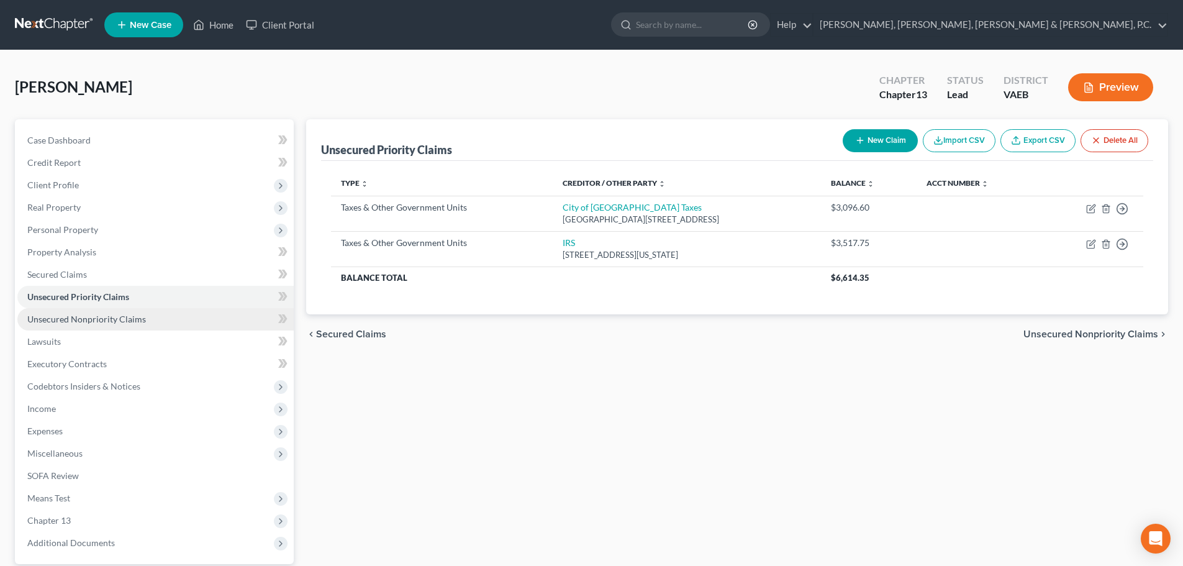
click at [83, 314] on span "Unsecured Nonpriority Claims" at bounding box center [86, 319] width 119 height 11
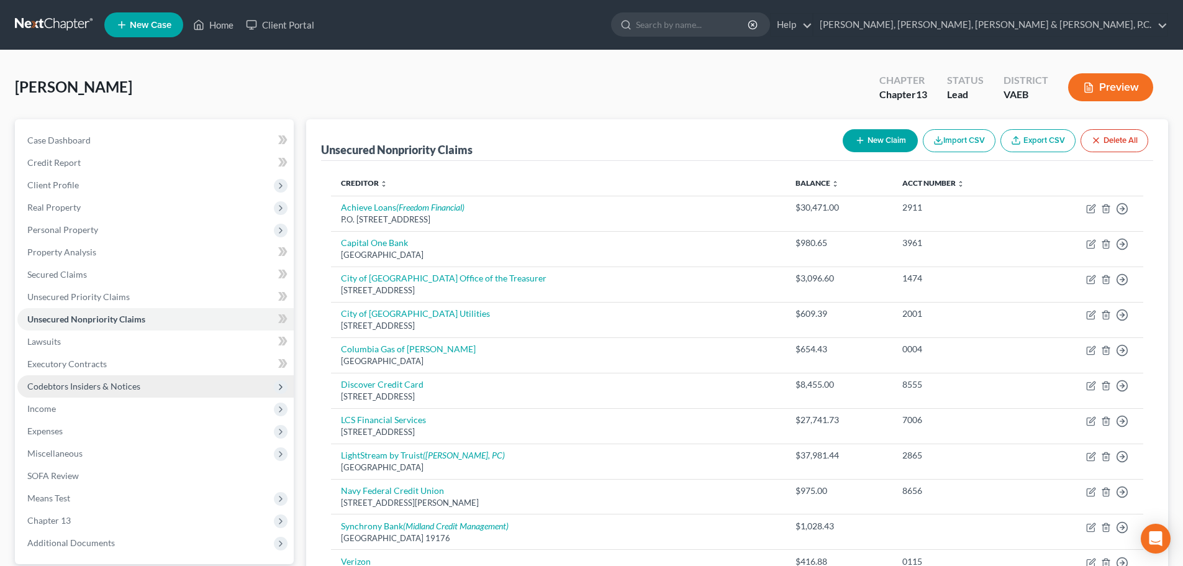
click at [58, 382] on span "Codebtors Insiders & Notices" at bounding box center [83, 386] width 113 height 11
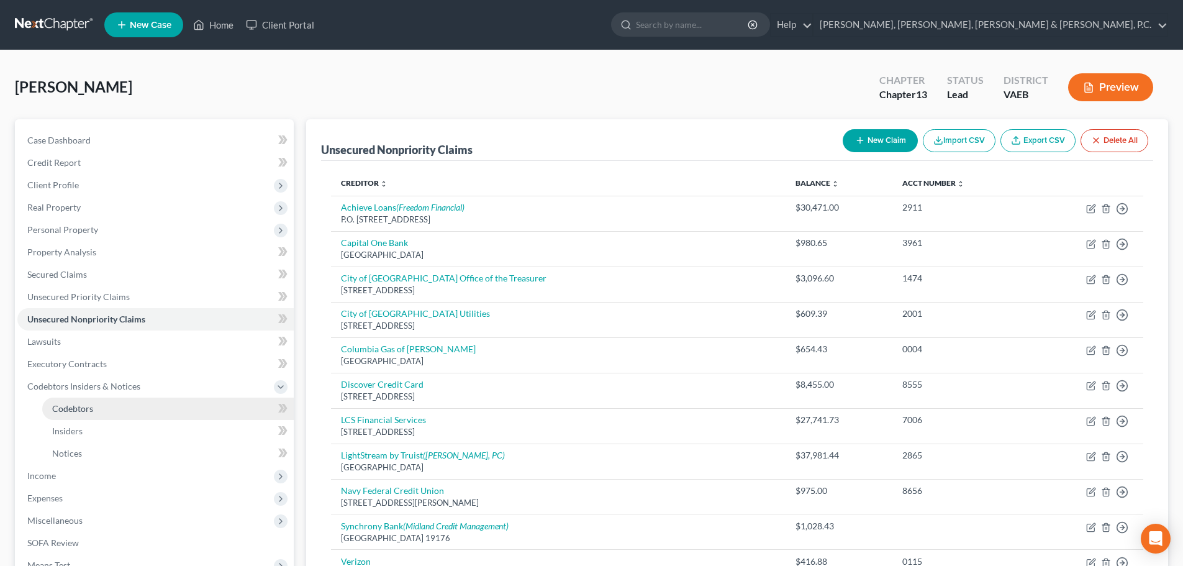
click at [75, 406] on span "Codebtors" at bounding box center [72, 408] width 41 height 11
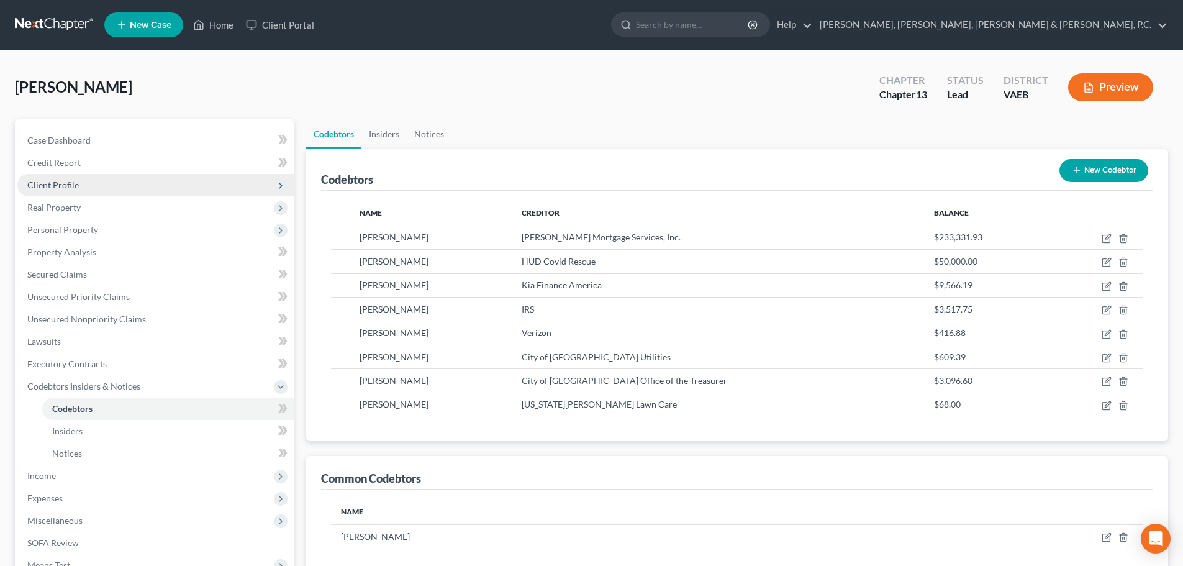
click at [66, 188] on span "Client Profile" at bounding box center [53, 185] width 52 height 11
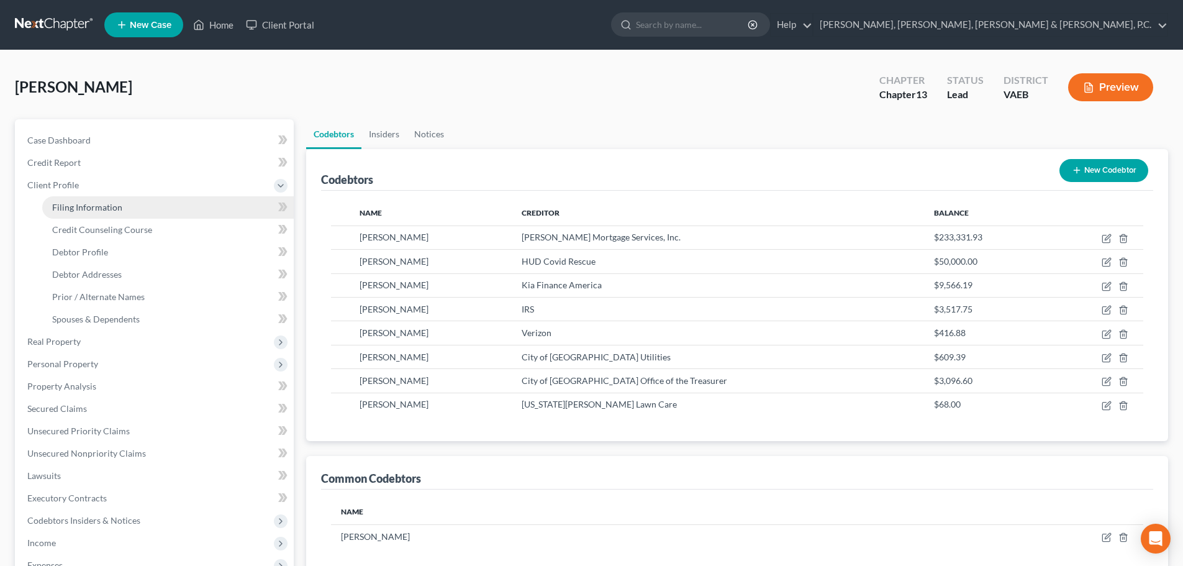
click at [78, 209] on span "Filing Information" at bounding box center [87, 207] width 70 height 11
select select "1"
select select "0"
select select "3"
select select "48"
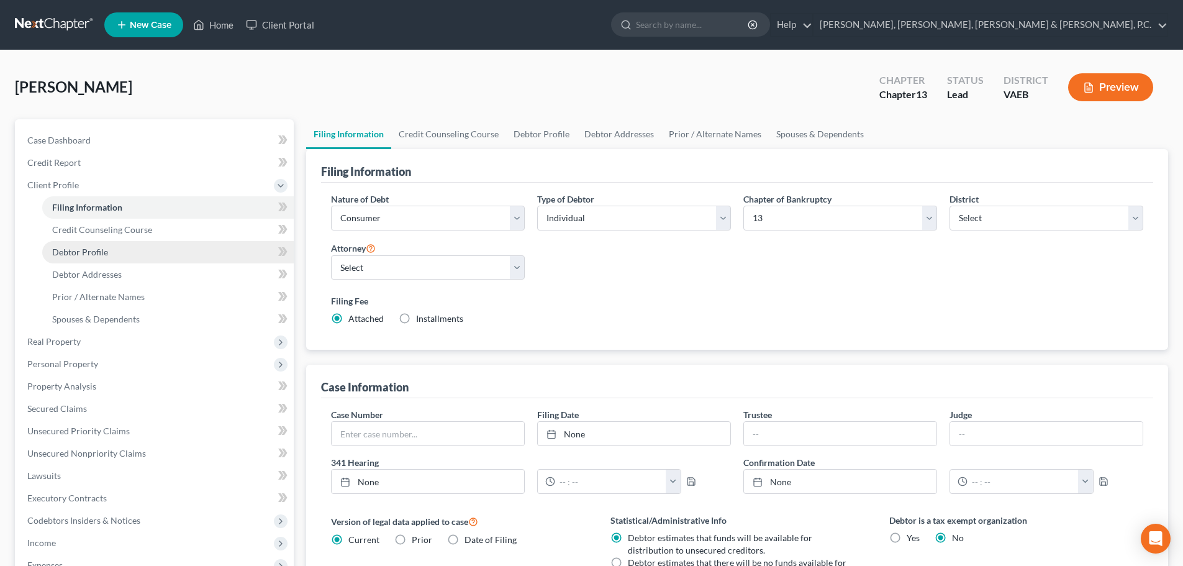
click at [75, 248] on span "Debtor Profile" at bounding box center [80, 252] width 56 height 11
select select "1"
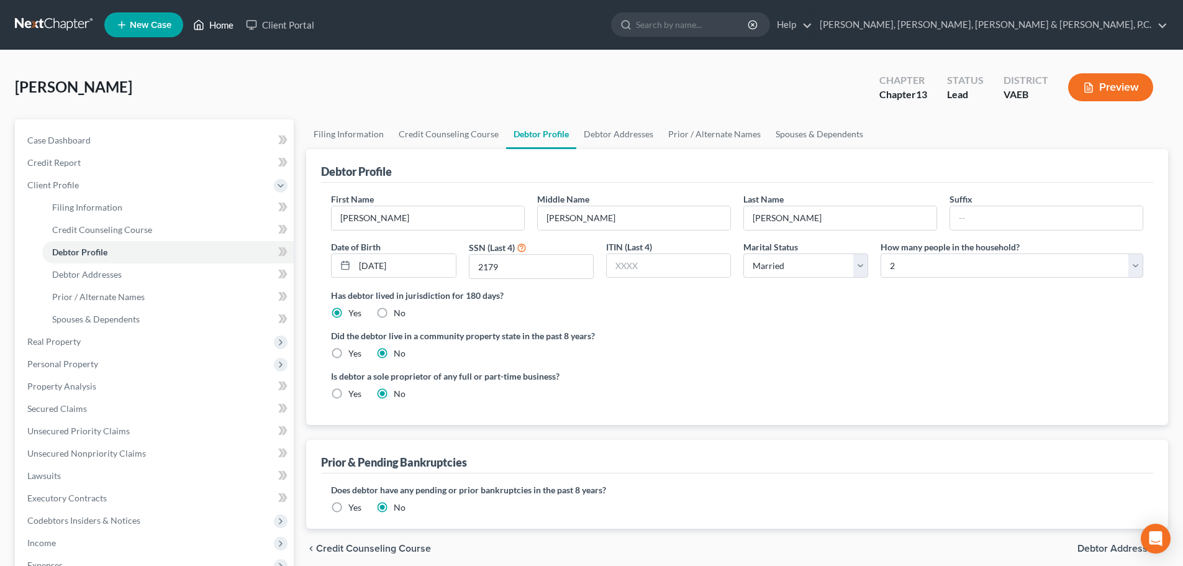
click at [224, 29] on link "Home" at bounding box center [213, 25] width 53 height 22
